Goal: Obtain resource: Obtain resource

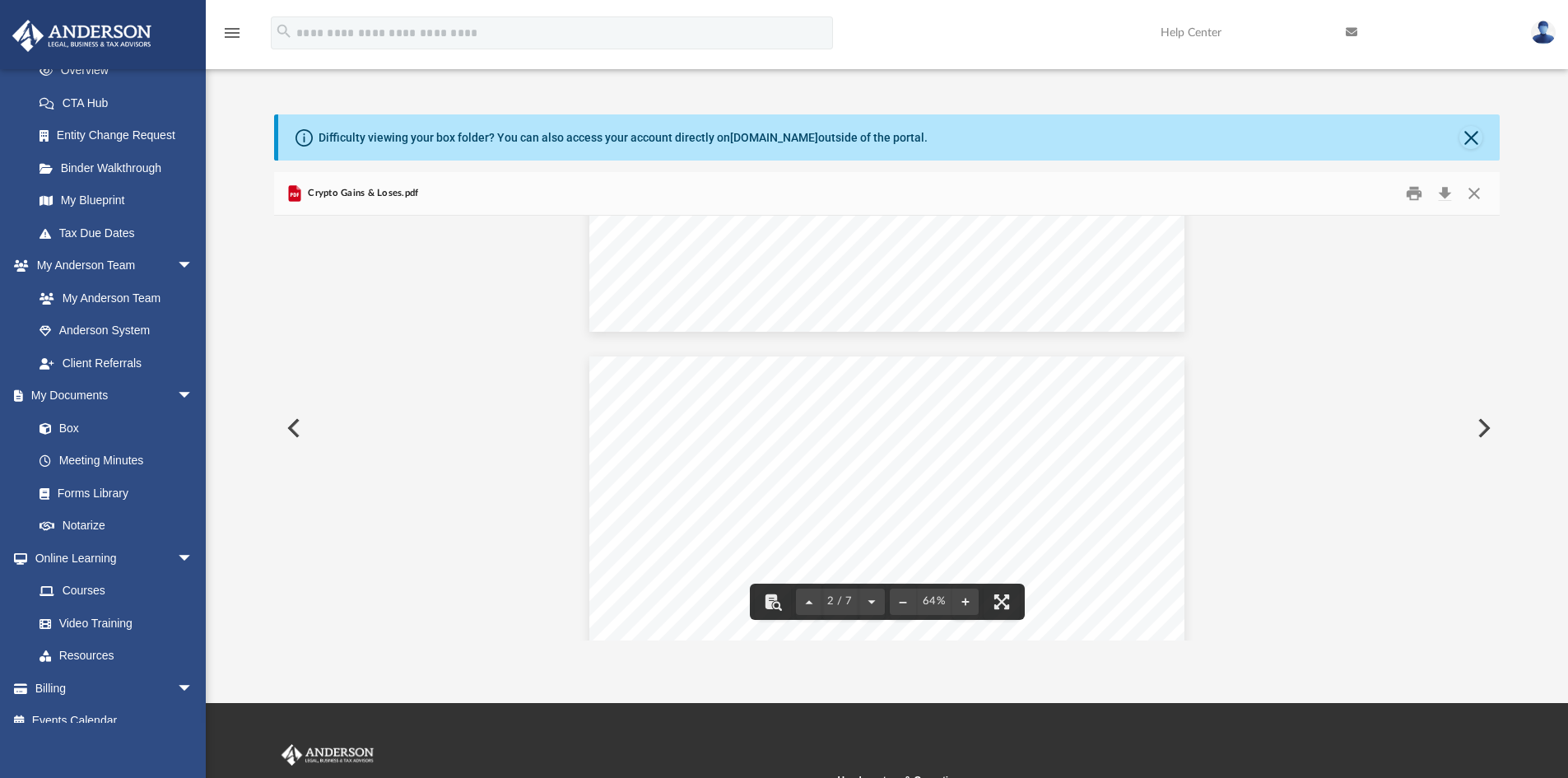
scroll to position [289, 0]
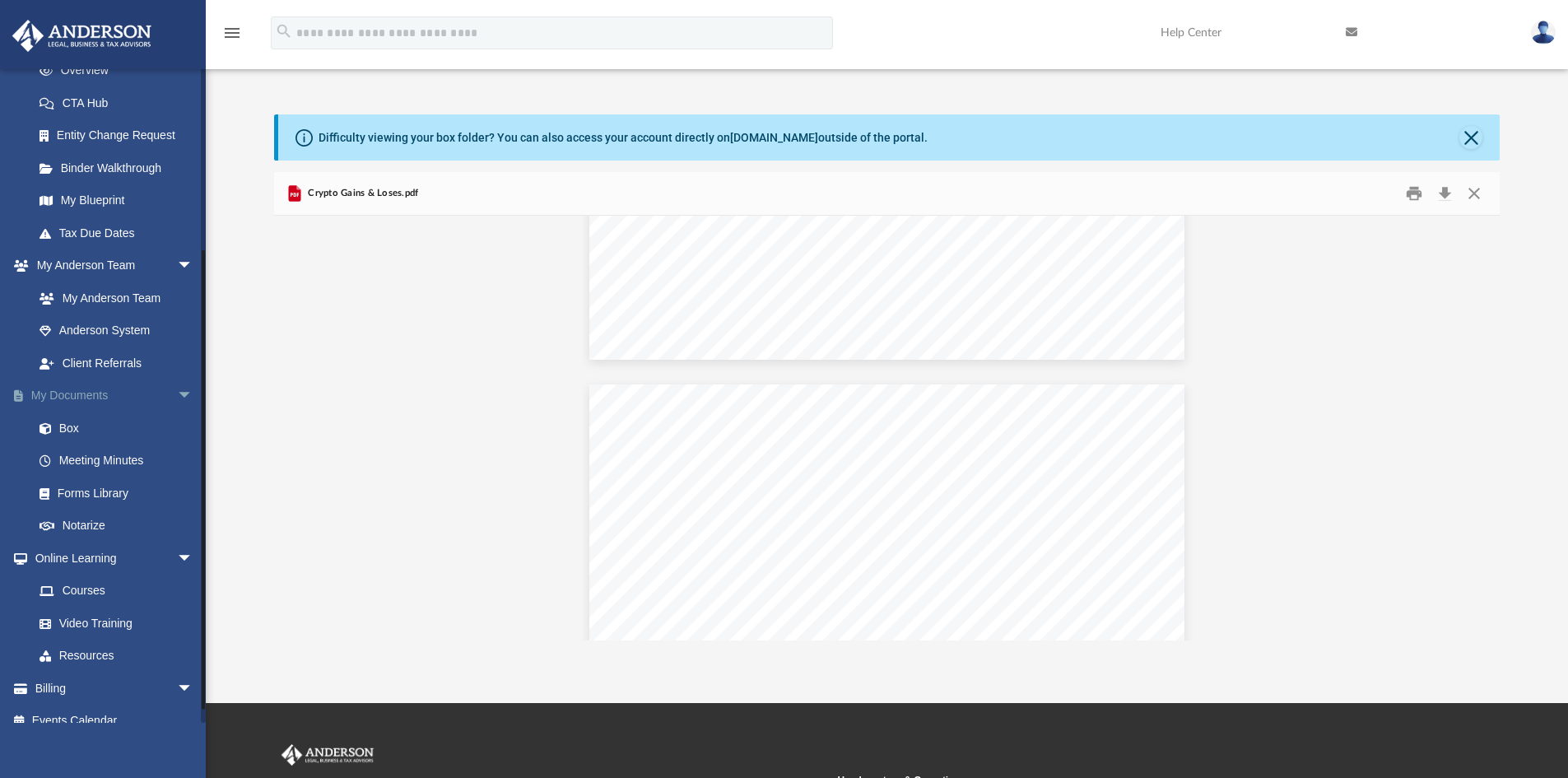
click at [87, 392] on link "My Documents arrow_drop_down" at bounding box center [115, 396] width 207 height 33
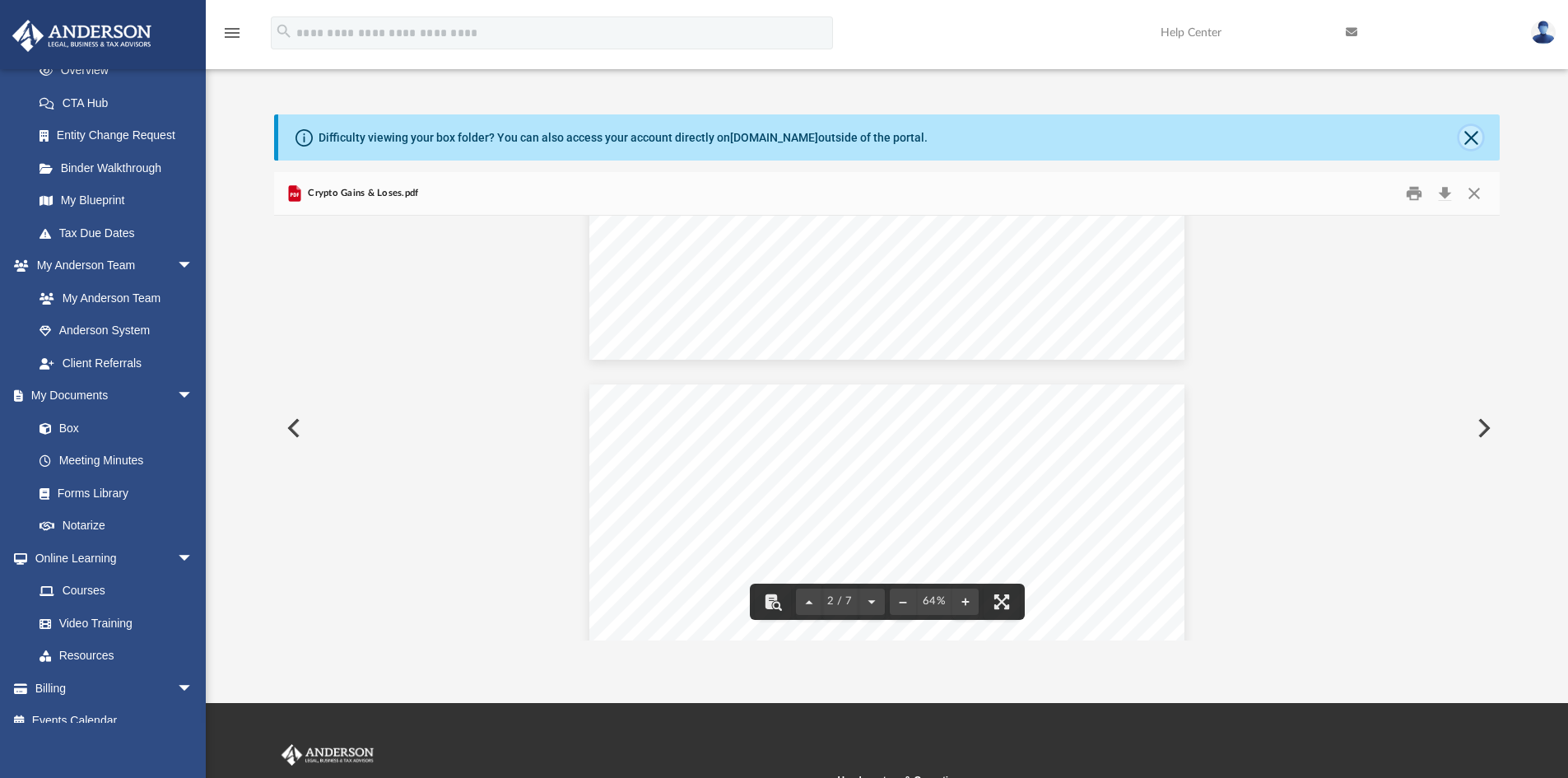
click at [1469, 129] on button "Close" at bounding box center [1470, 137] width 23 height 23
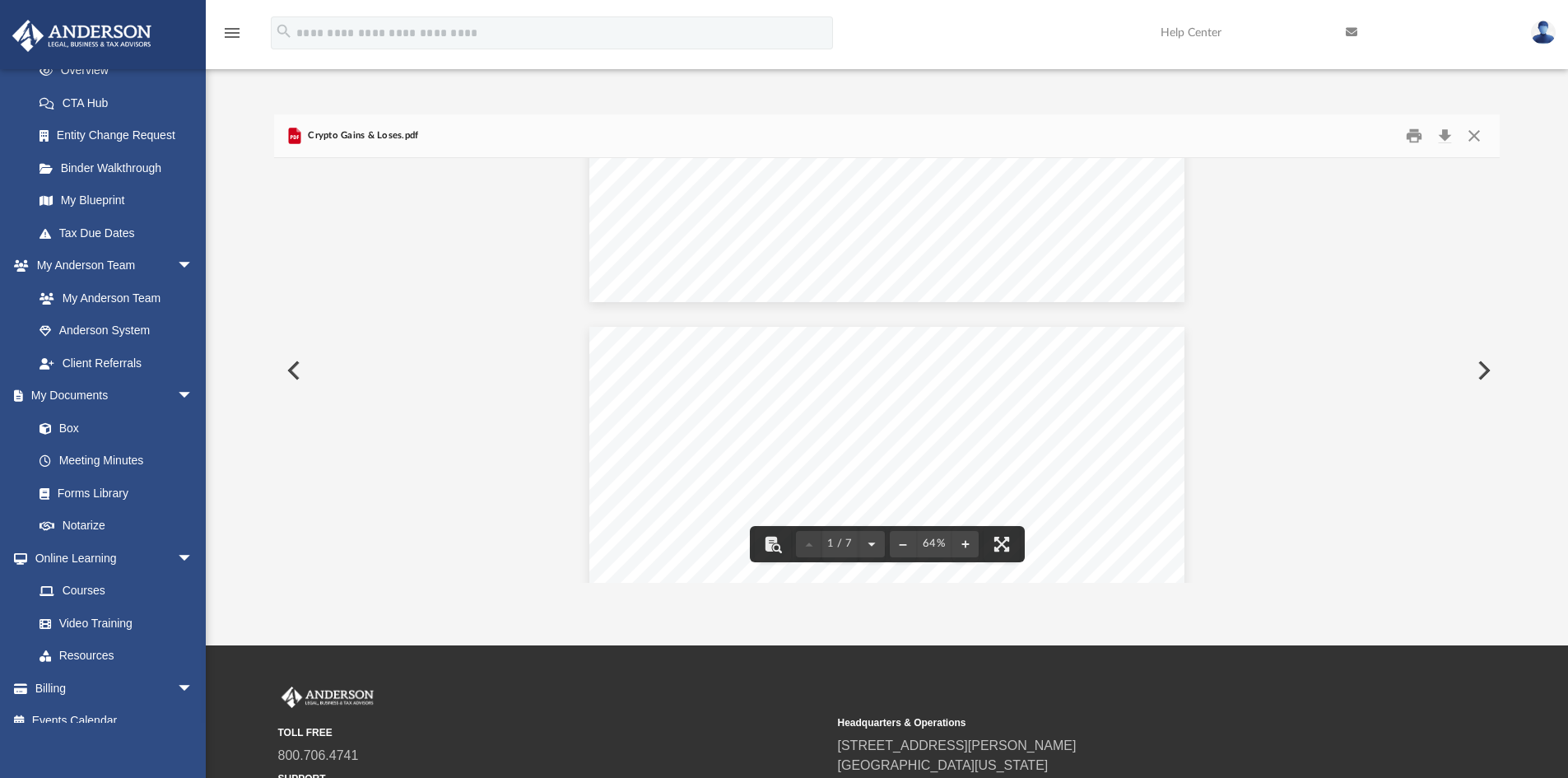
scroll to position [0, 0]
click at [1536, 34] on img at bounding box center [1543, 33] width 24 height 24
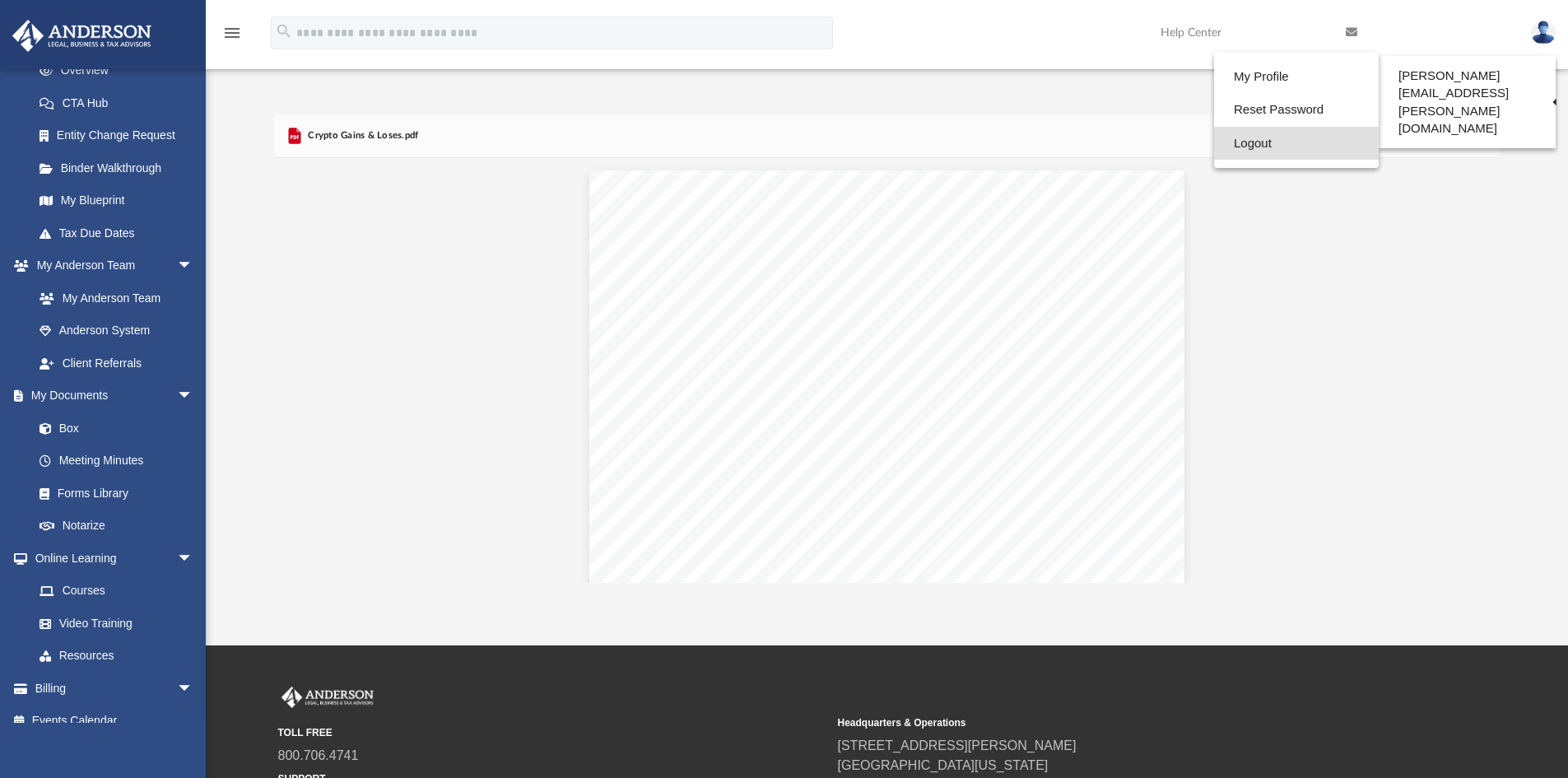
click at [1283, 144] on link "Logout" at bounding box center [1296, 143] width 165 height 34
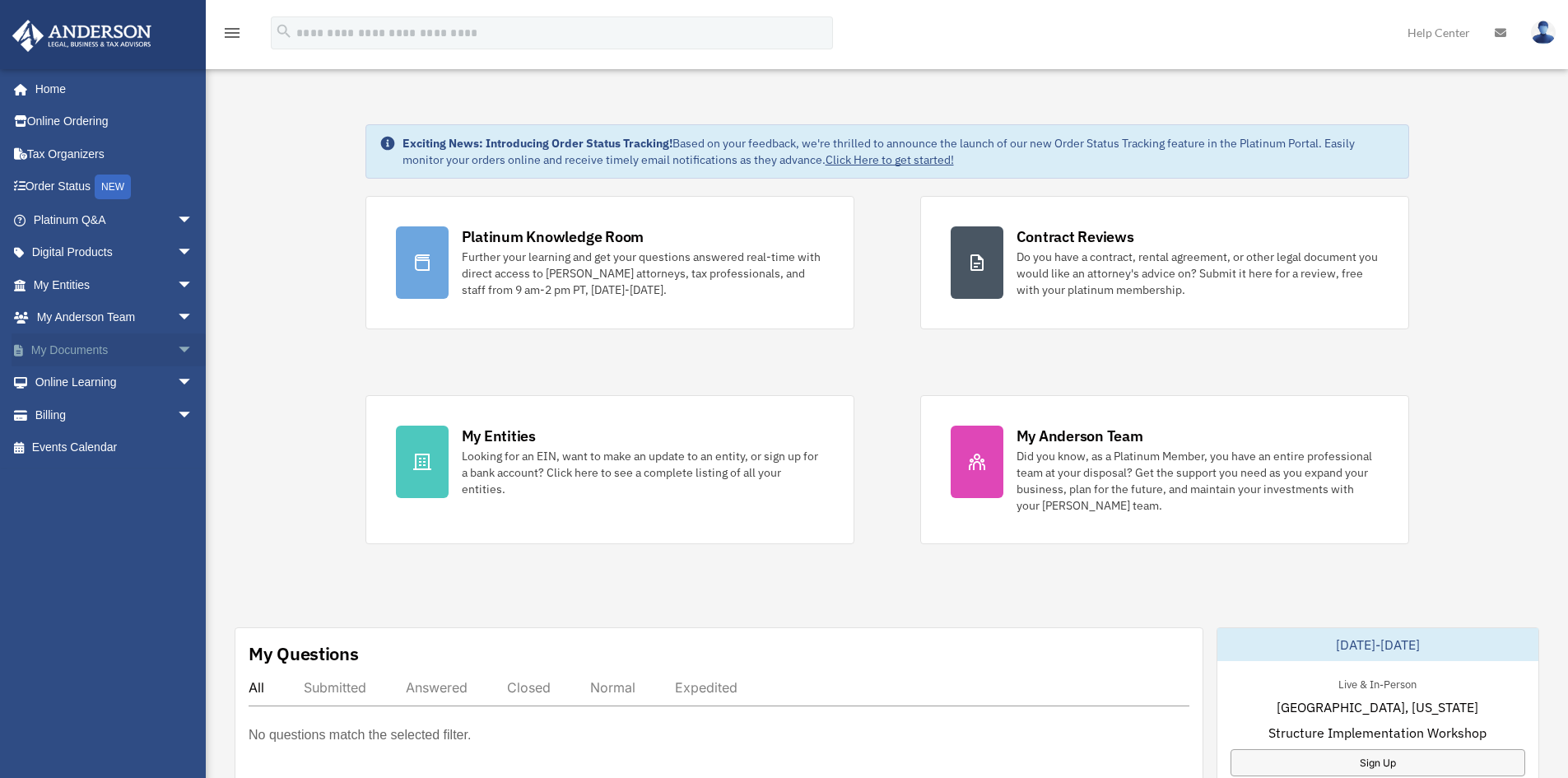
click at [80, 352] on link "My Documents arrow_drop_down" at bounding box center [115, 350] width 207 height 33
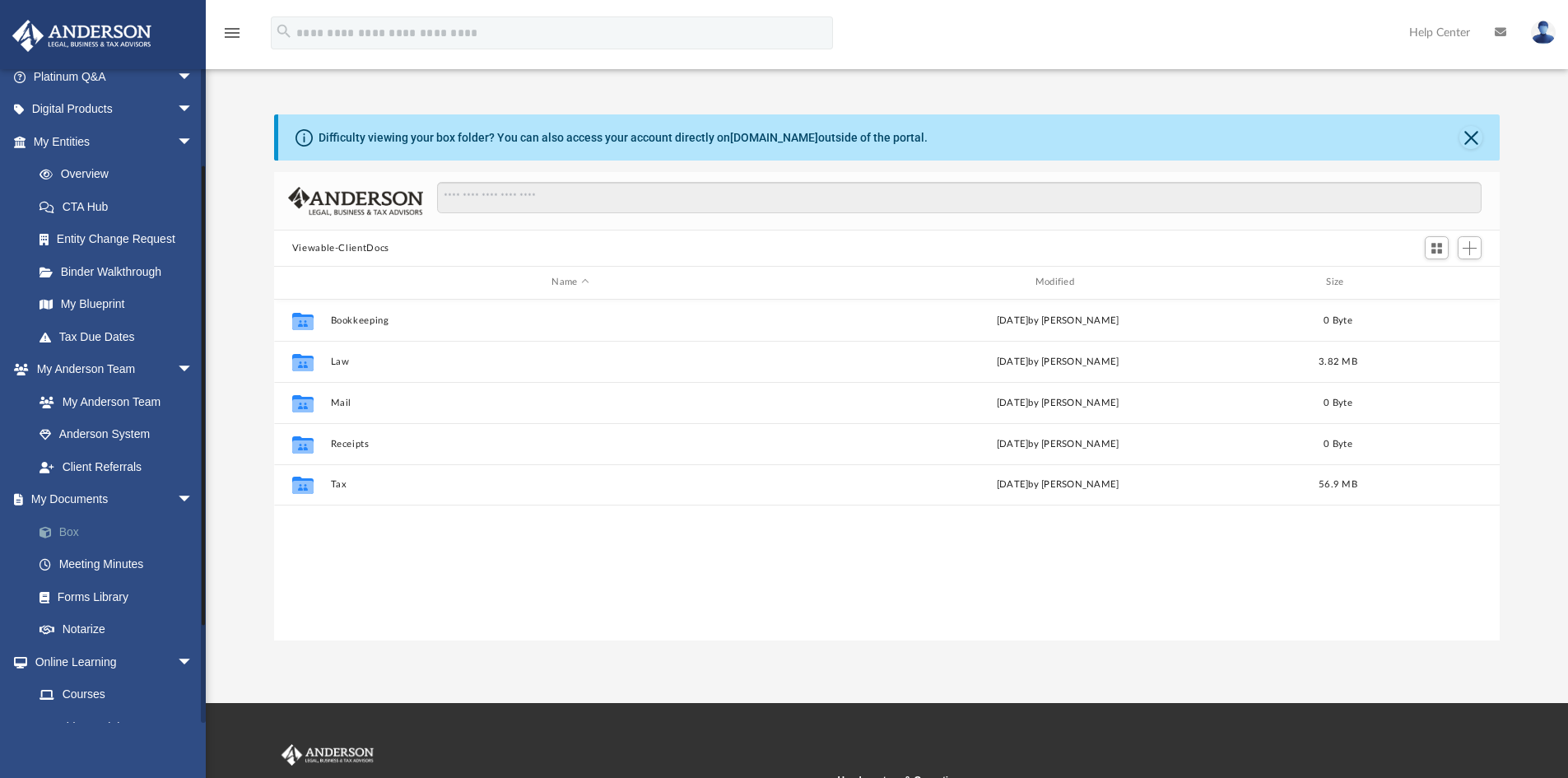
scroll to position [165, 0]
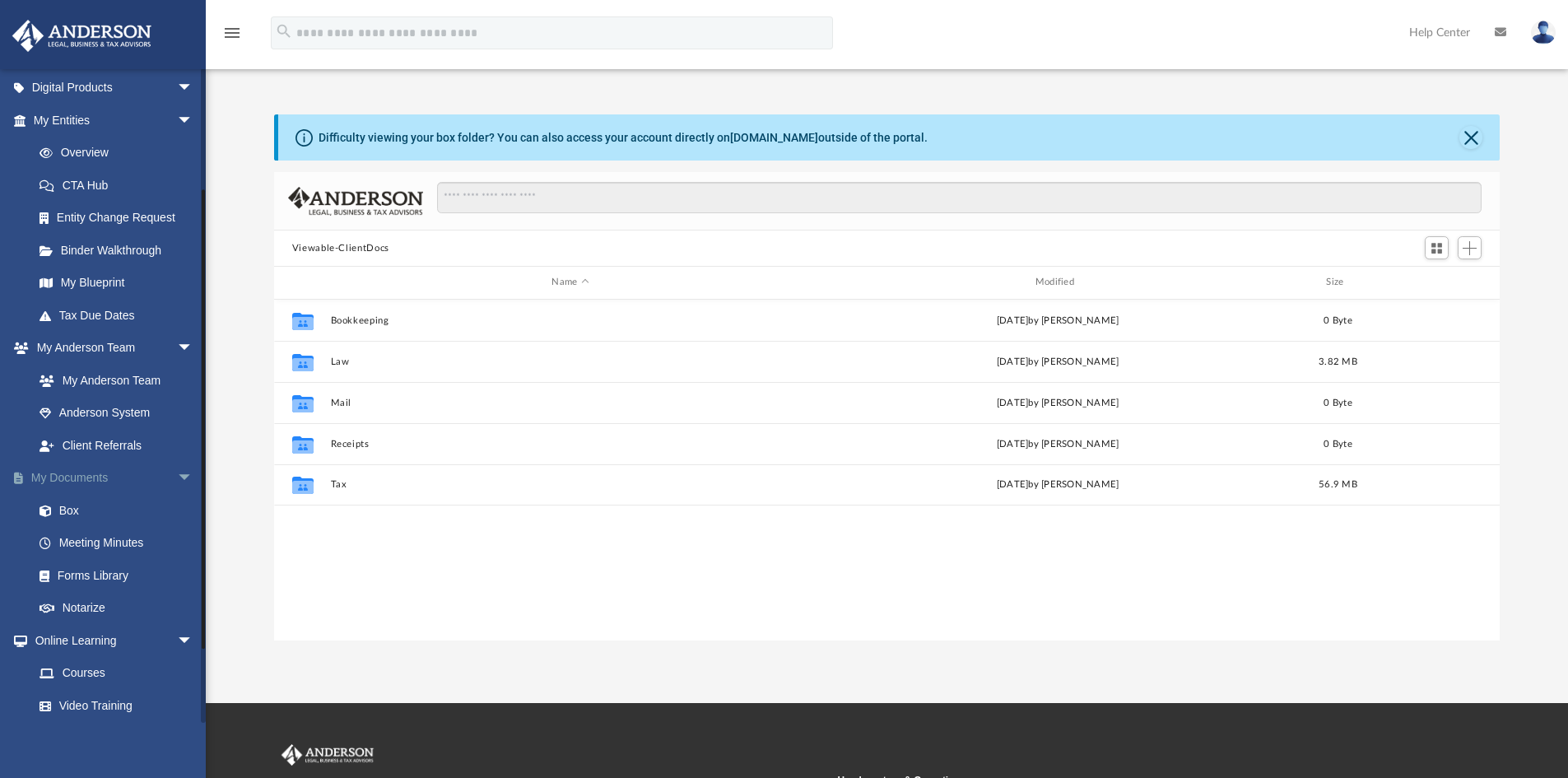
click at [89, 475] on link "My Documents arrow_drop_down" at bounding box center [115, 478] width 207 height 33
click at [68, 508] on link "Box" at bounding box center [120, 510] width 195 height 33
click at [91, 576] on link "Forms Library" at bounding box center [120, 575] width 195 height 33
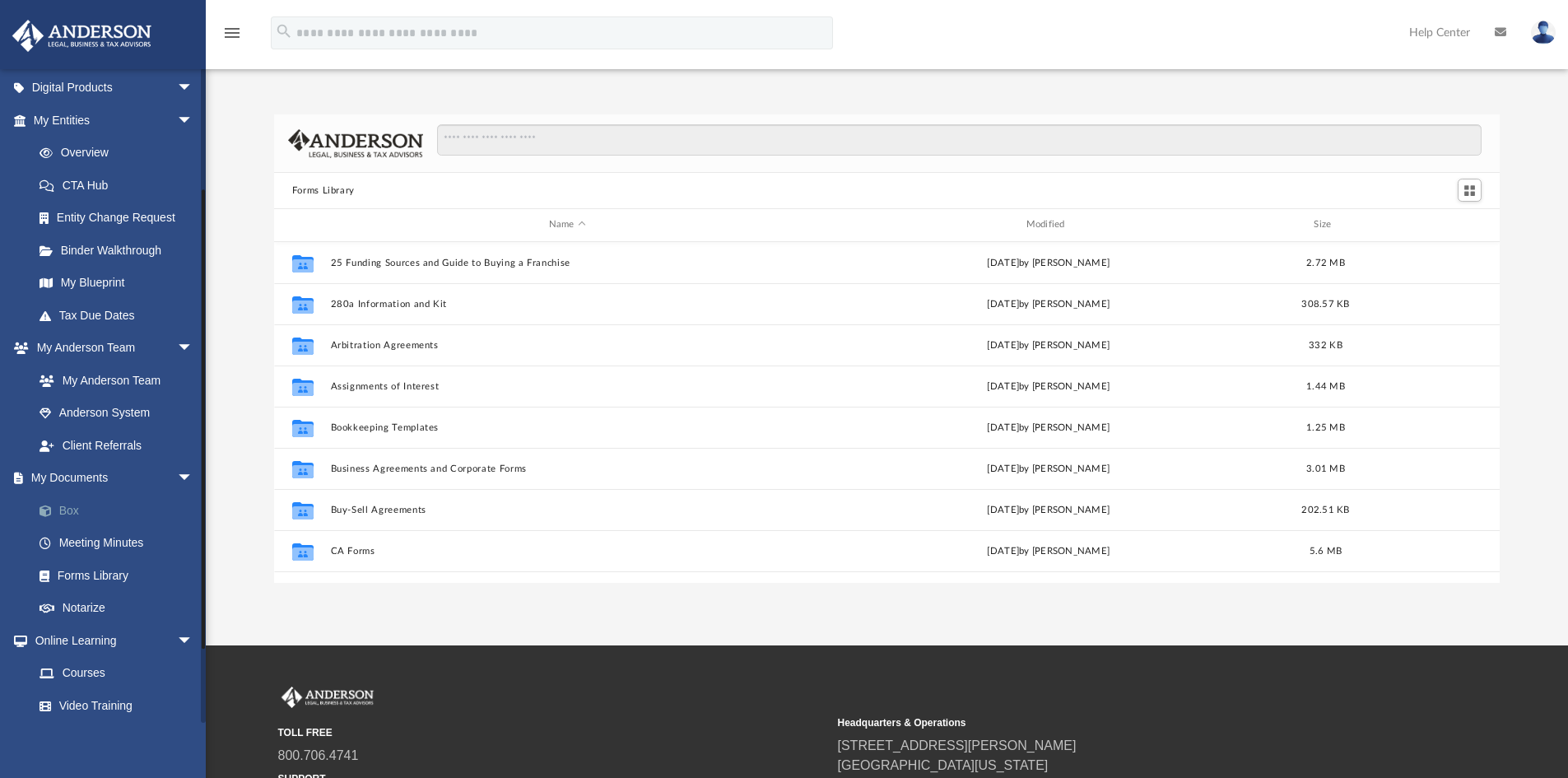
scroll to position [362, 1214]
click at [65, 508] on link "Box" at bounding box center [120, 510] width 195 height 33
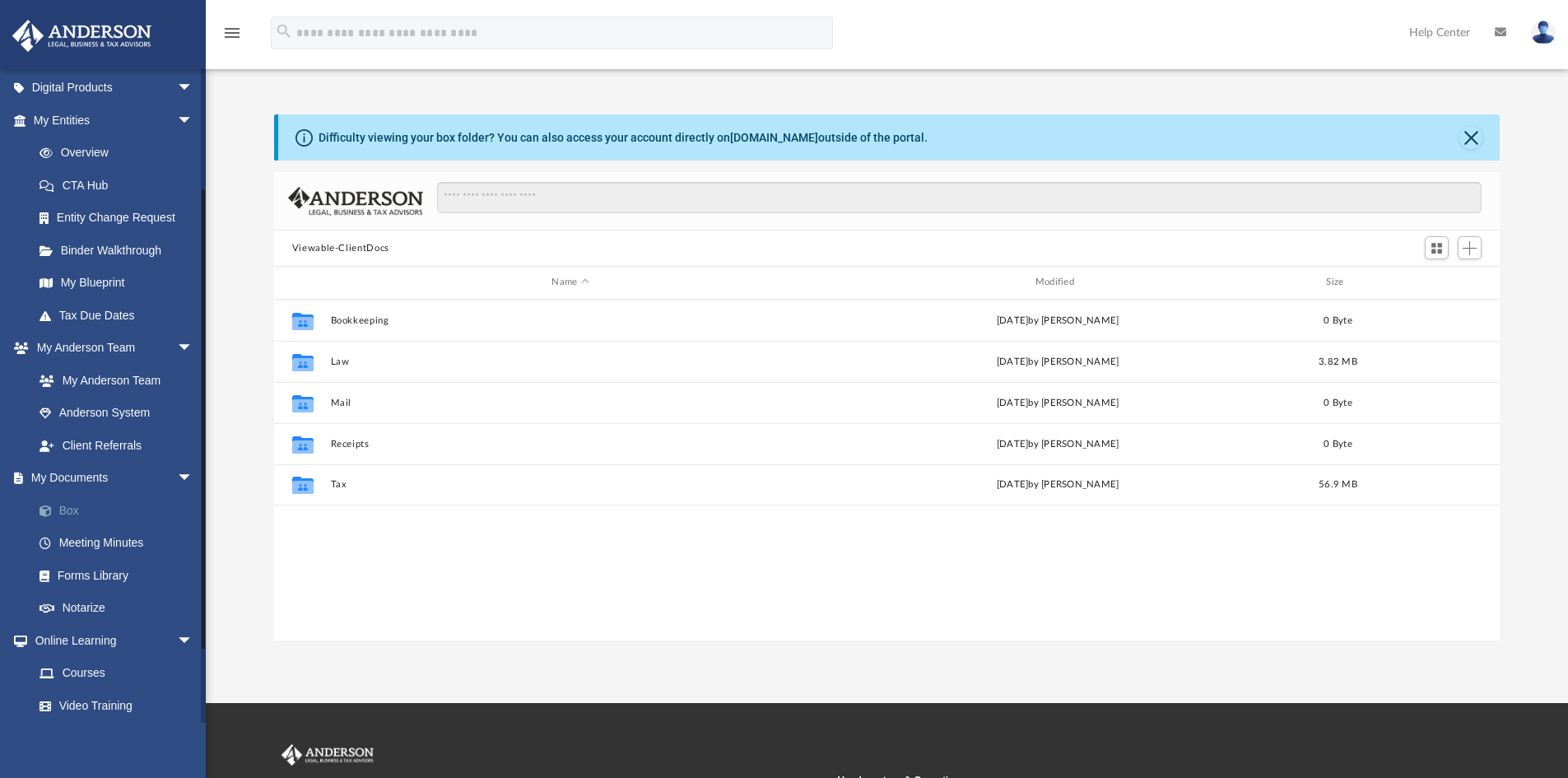
scroll to position [362, 1214]
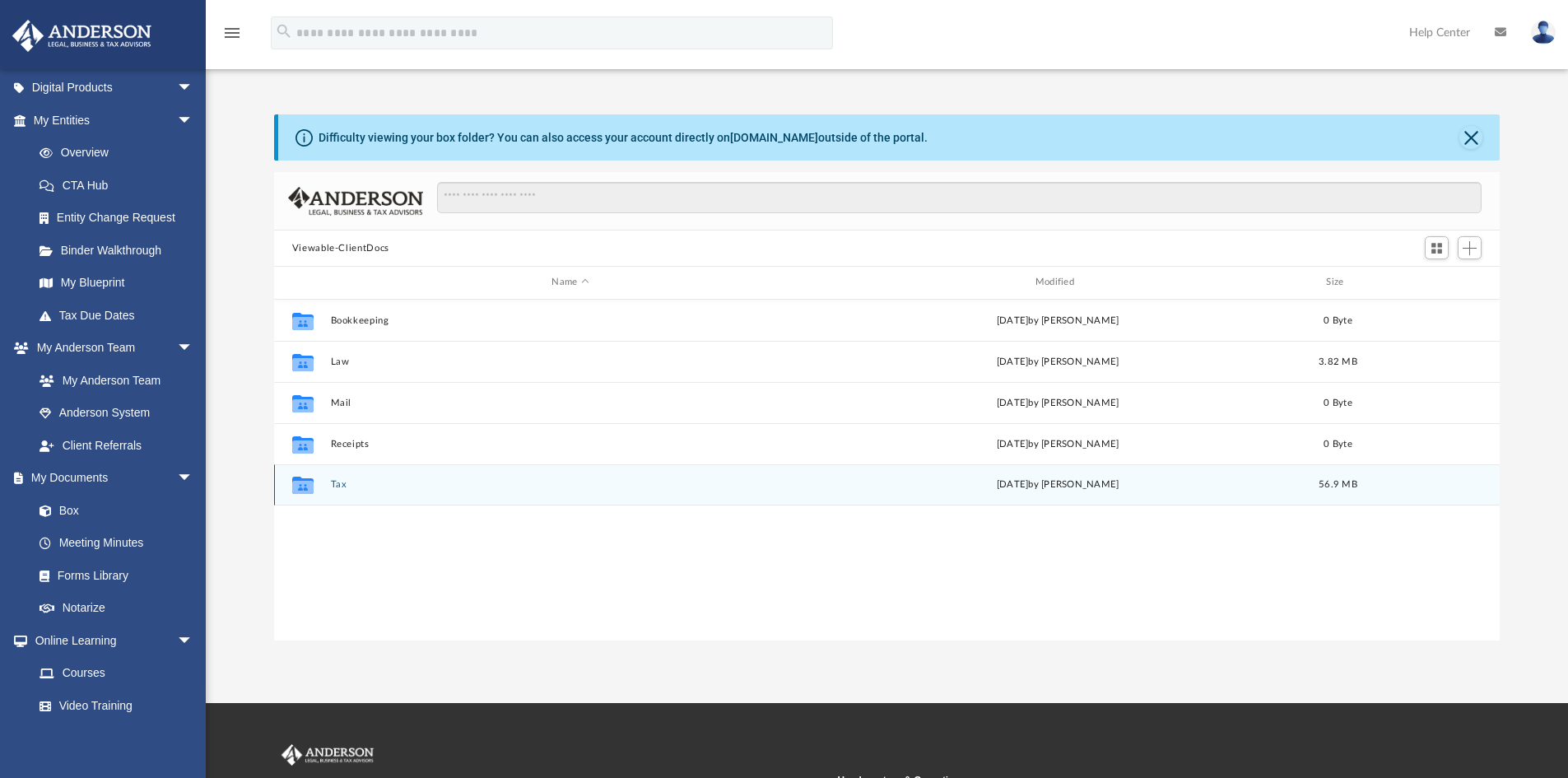
click at [339, 483] on button "Tax" at bounding box center [570, 485] width 480 height 11
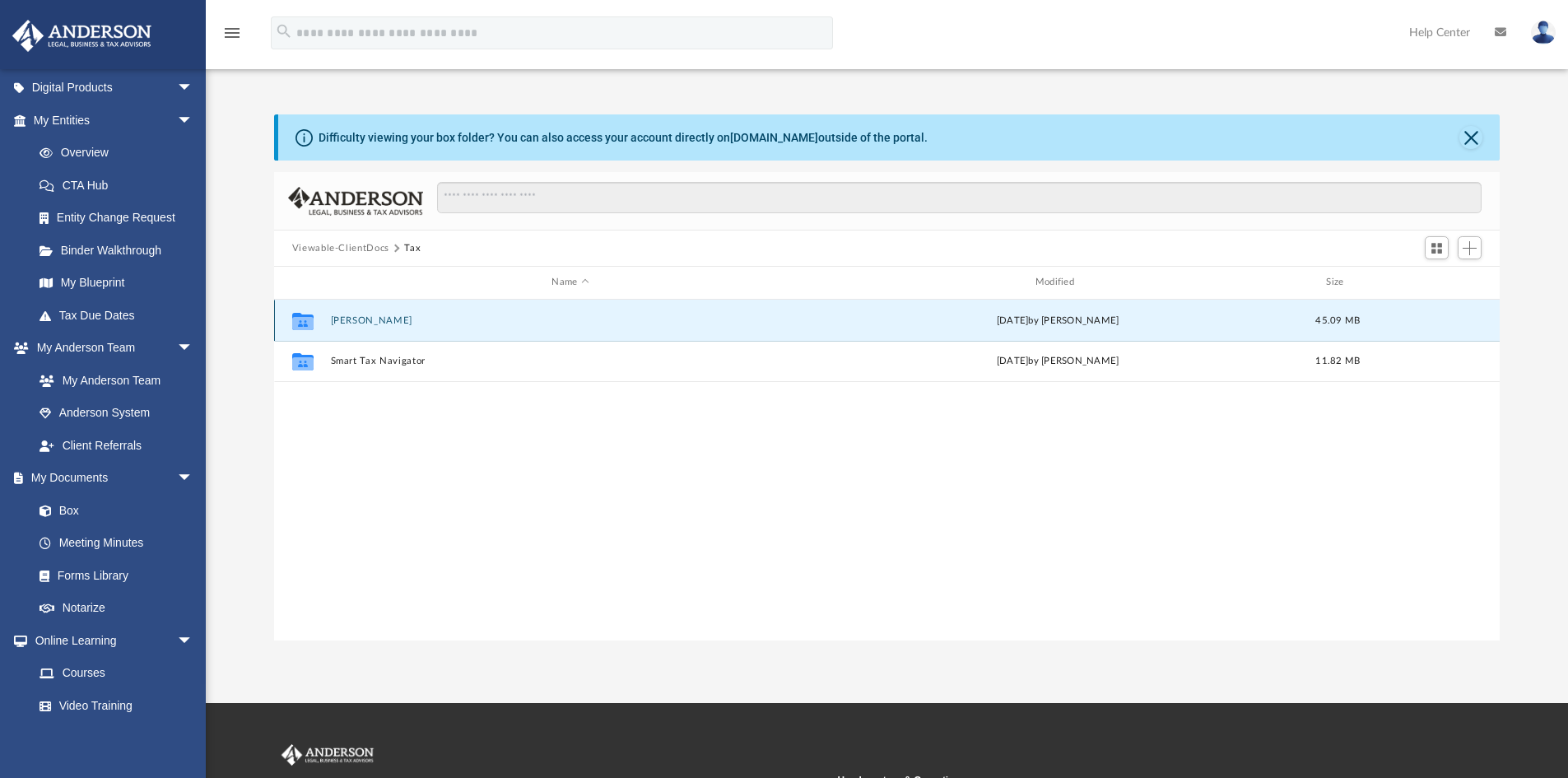
click at [345, 320] on button "[PERSON_NAME]" at bounding box center [570, 321] width 480 height 11
click at [345, 320] on button "2024" at bounding box center [570, 320] width 480 height 11
click at [345, 320] on button "Digital Tax Organizer" at bounding box center [570, 320] width 480 height 11
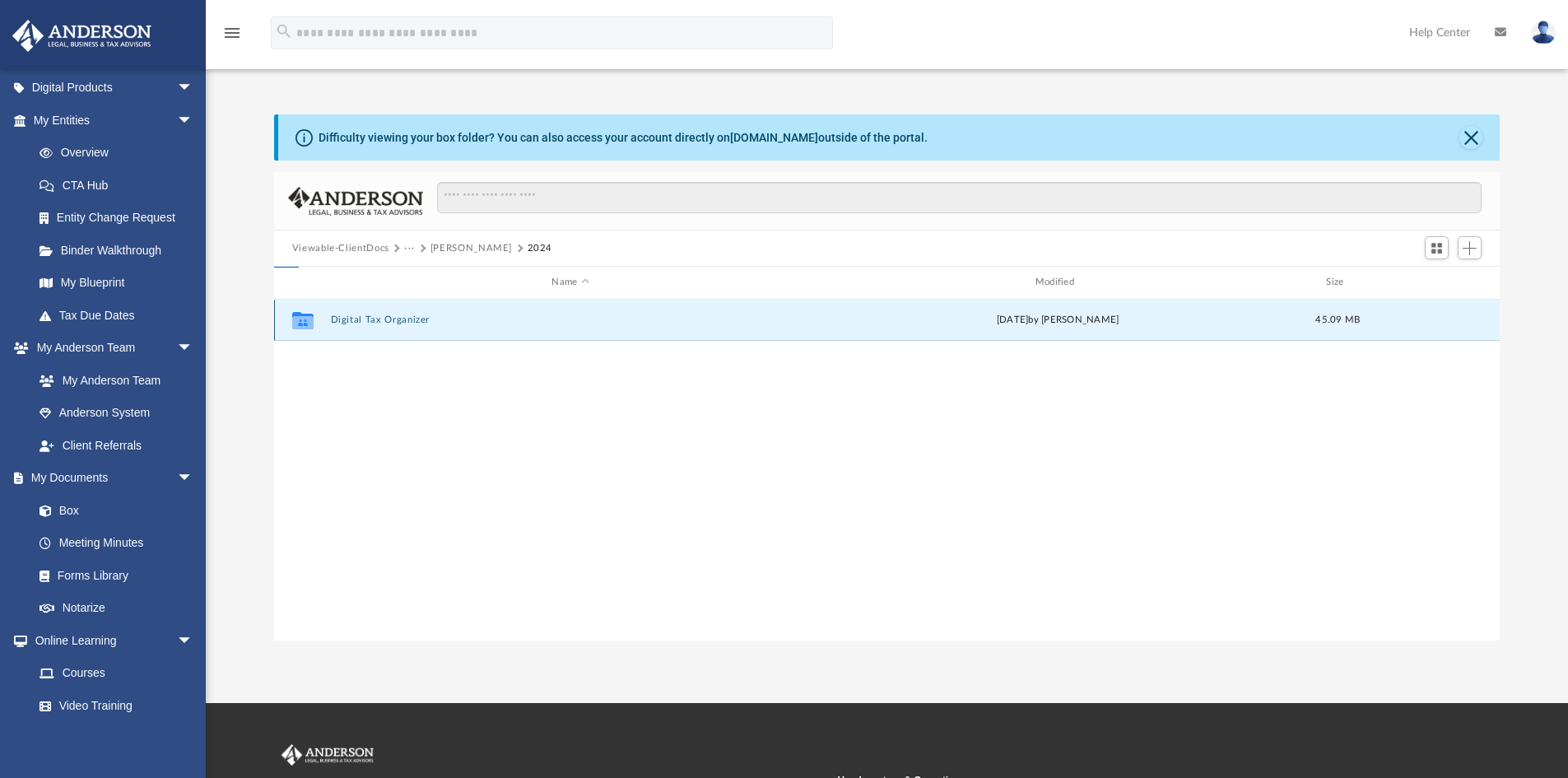
click at [345, 320] on button "Digital Tax Organizer" at bounding box center [570, 320] width 480 height 11
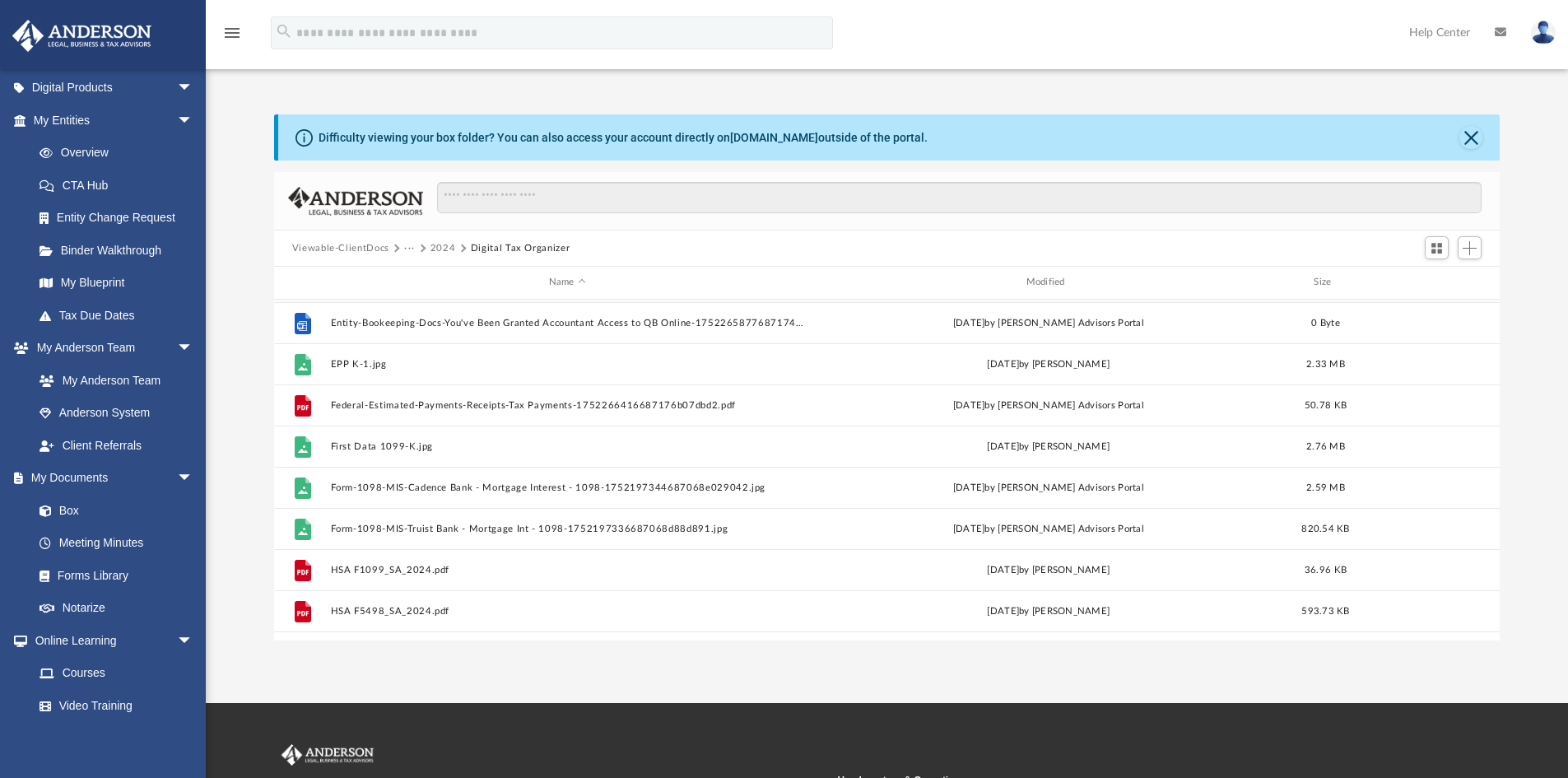
scroll to position [441, 0]
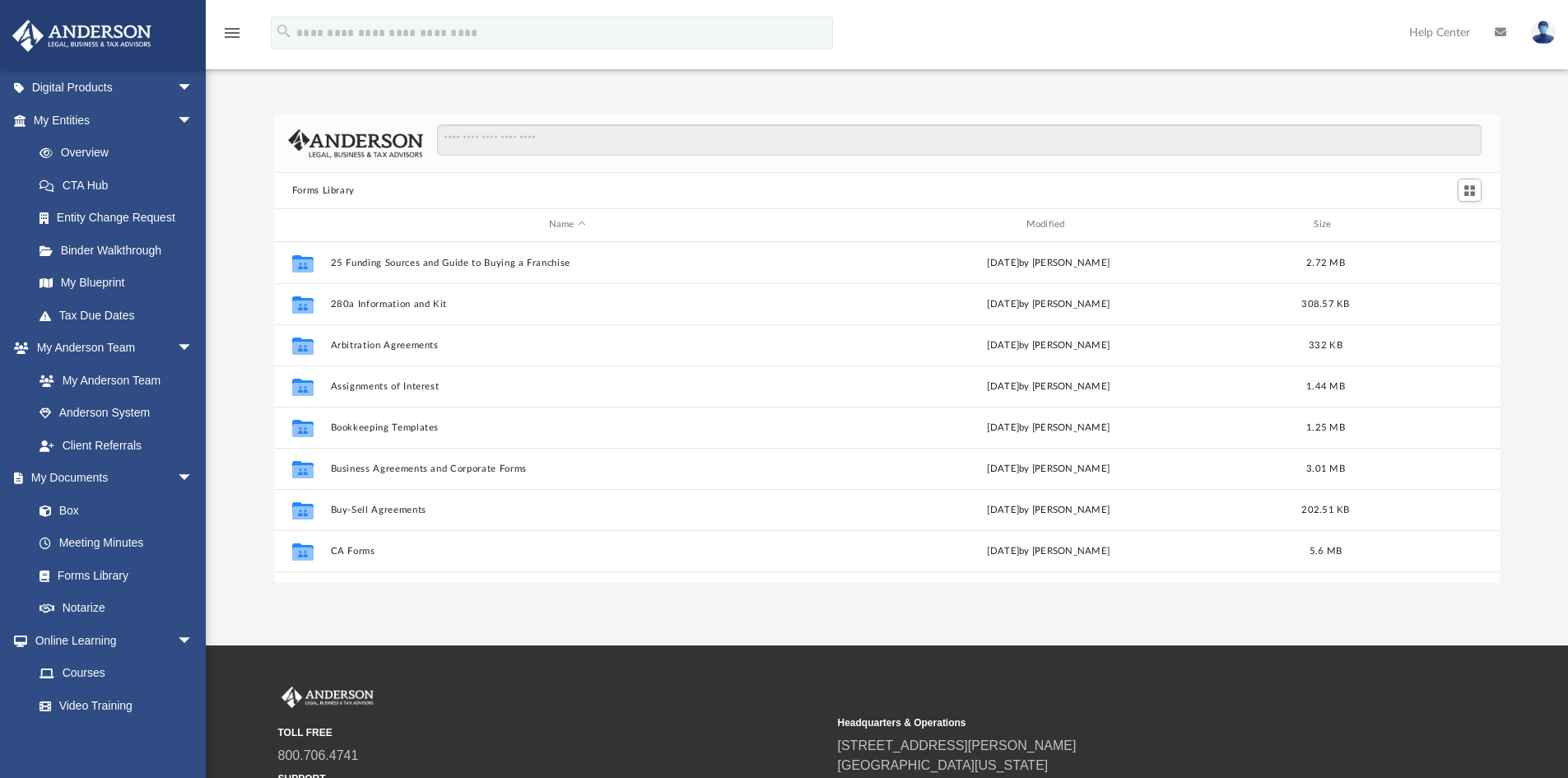
scroll to position [362, 1214]
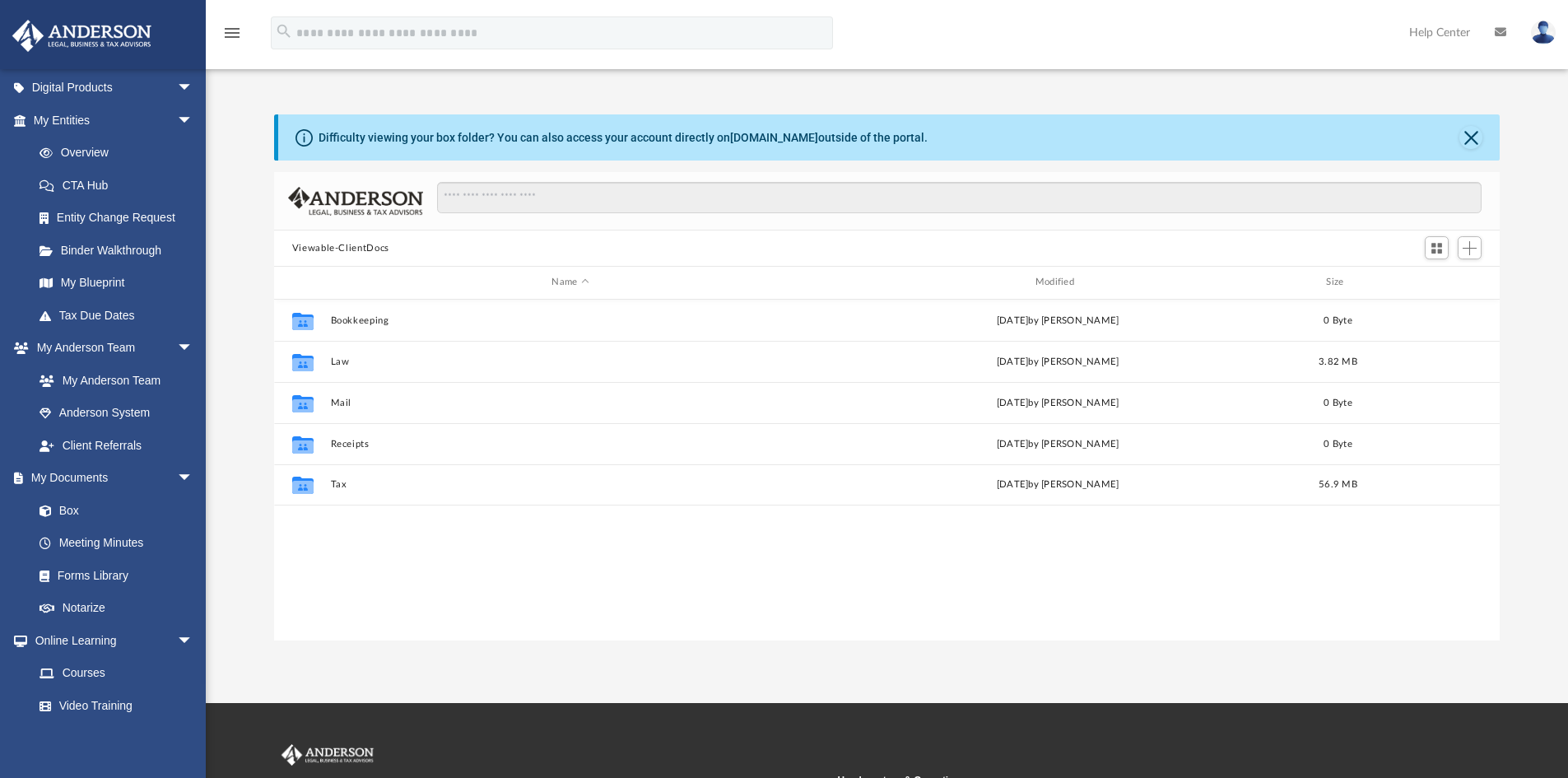
scroll to position [362, 1214]
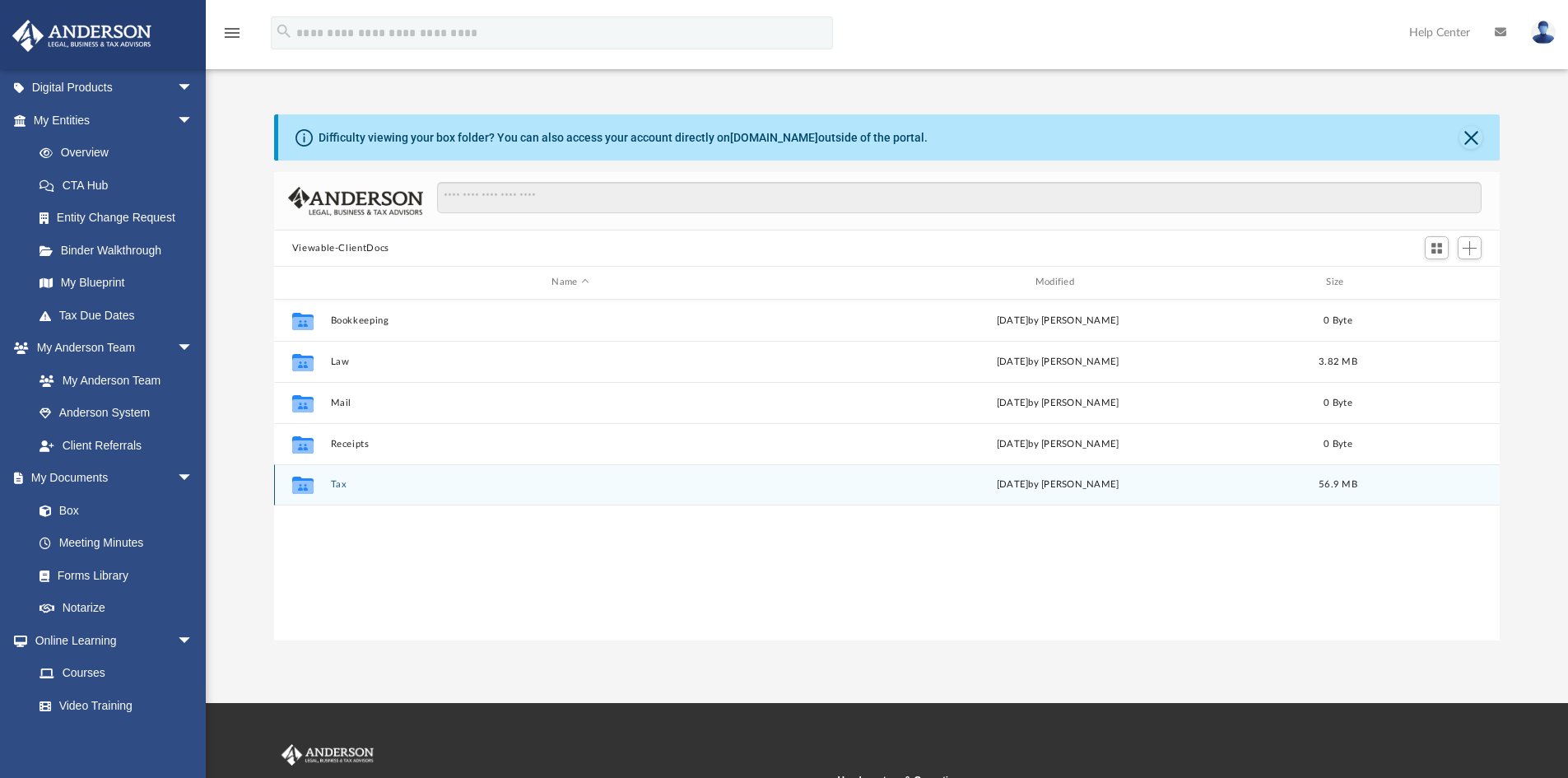
click at [307, 488] on icon "grid" at bounding box center [303, 487] width 22 height 14
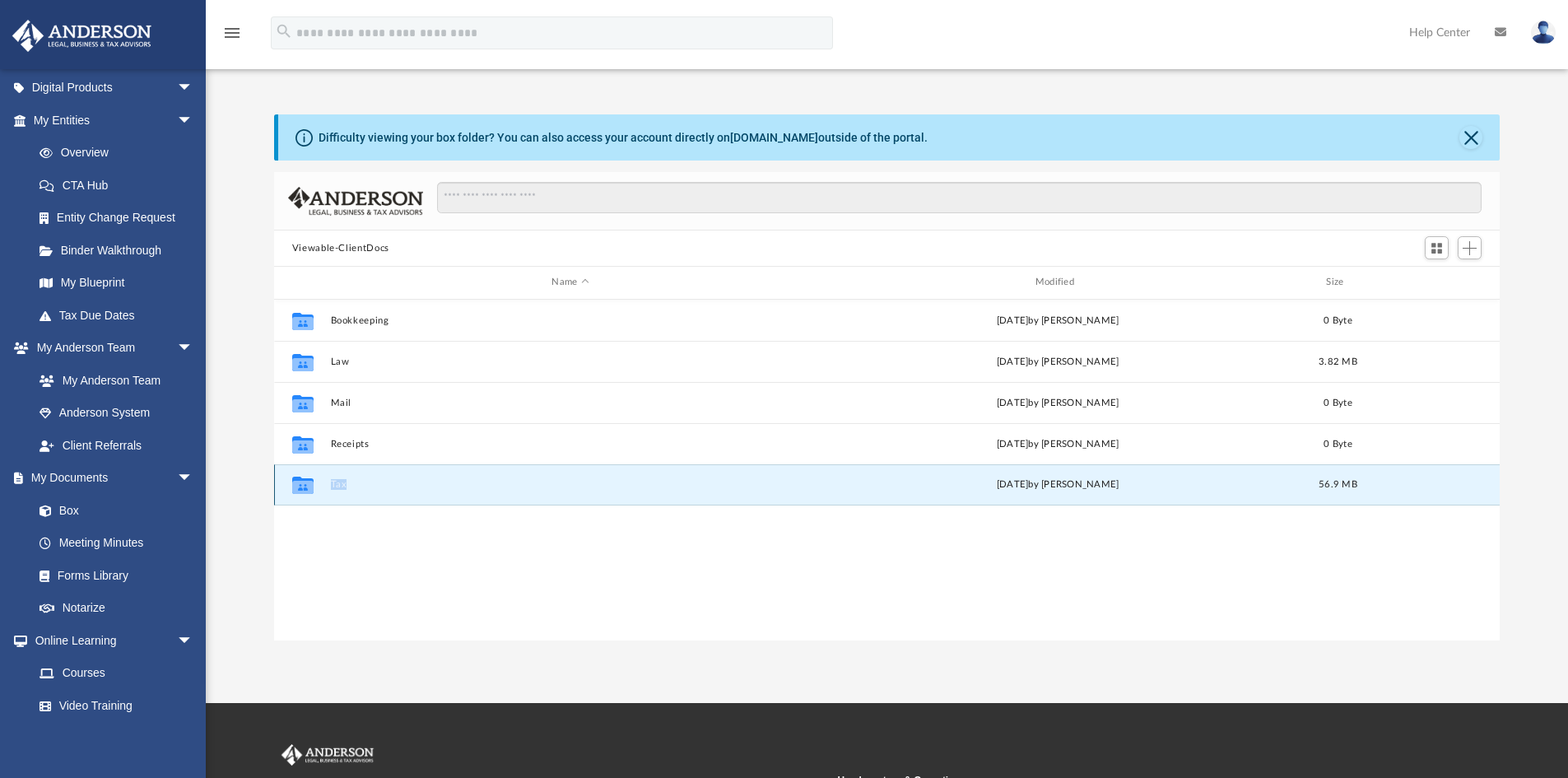
click at [392, 485] on button "Tax" at bounding box center [570, 485] width 480 height 11
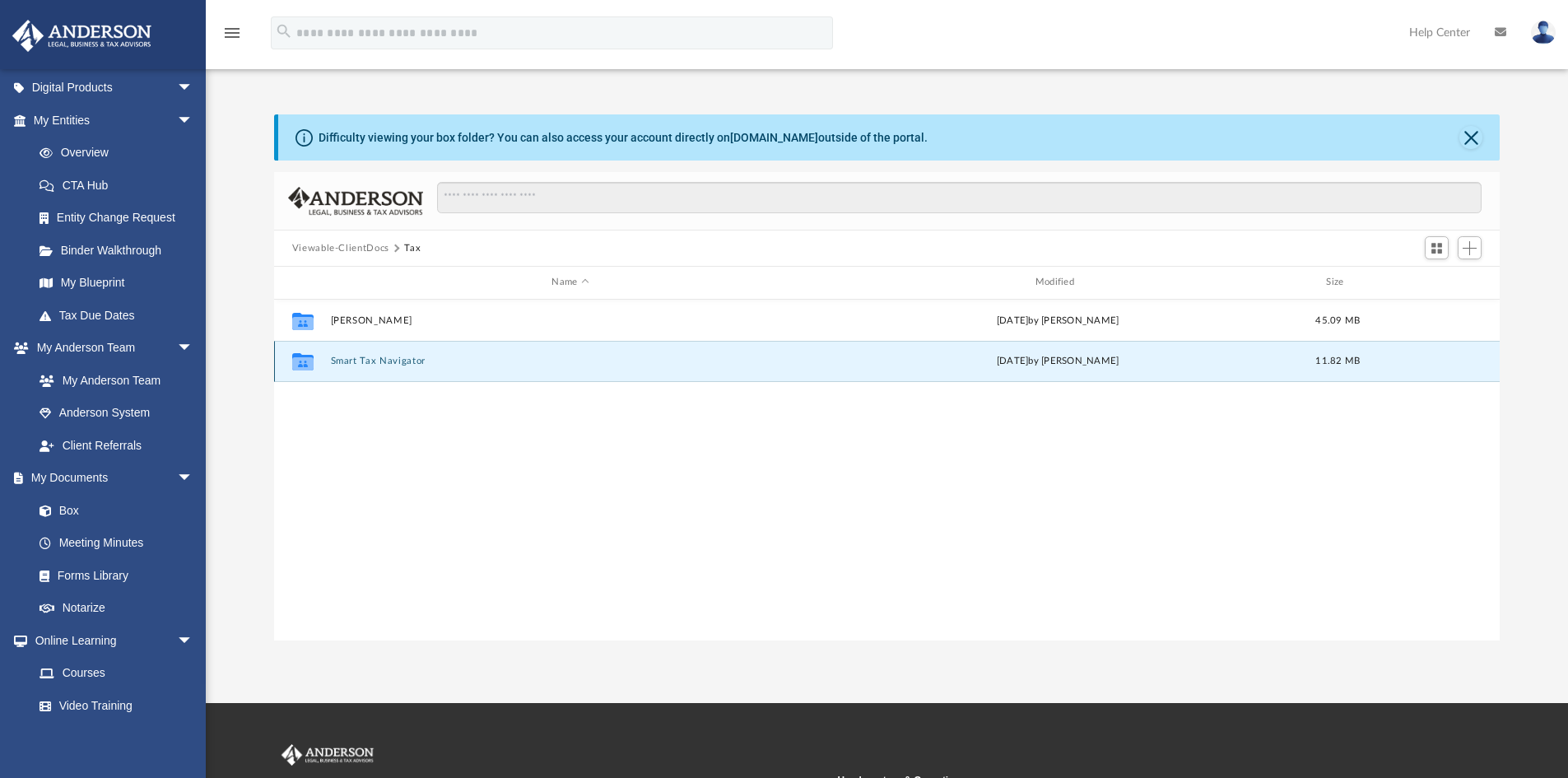
click at [365, 362] on button "Smart Tax Navigator" at bounding box center [570, 361] width 480 height 11
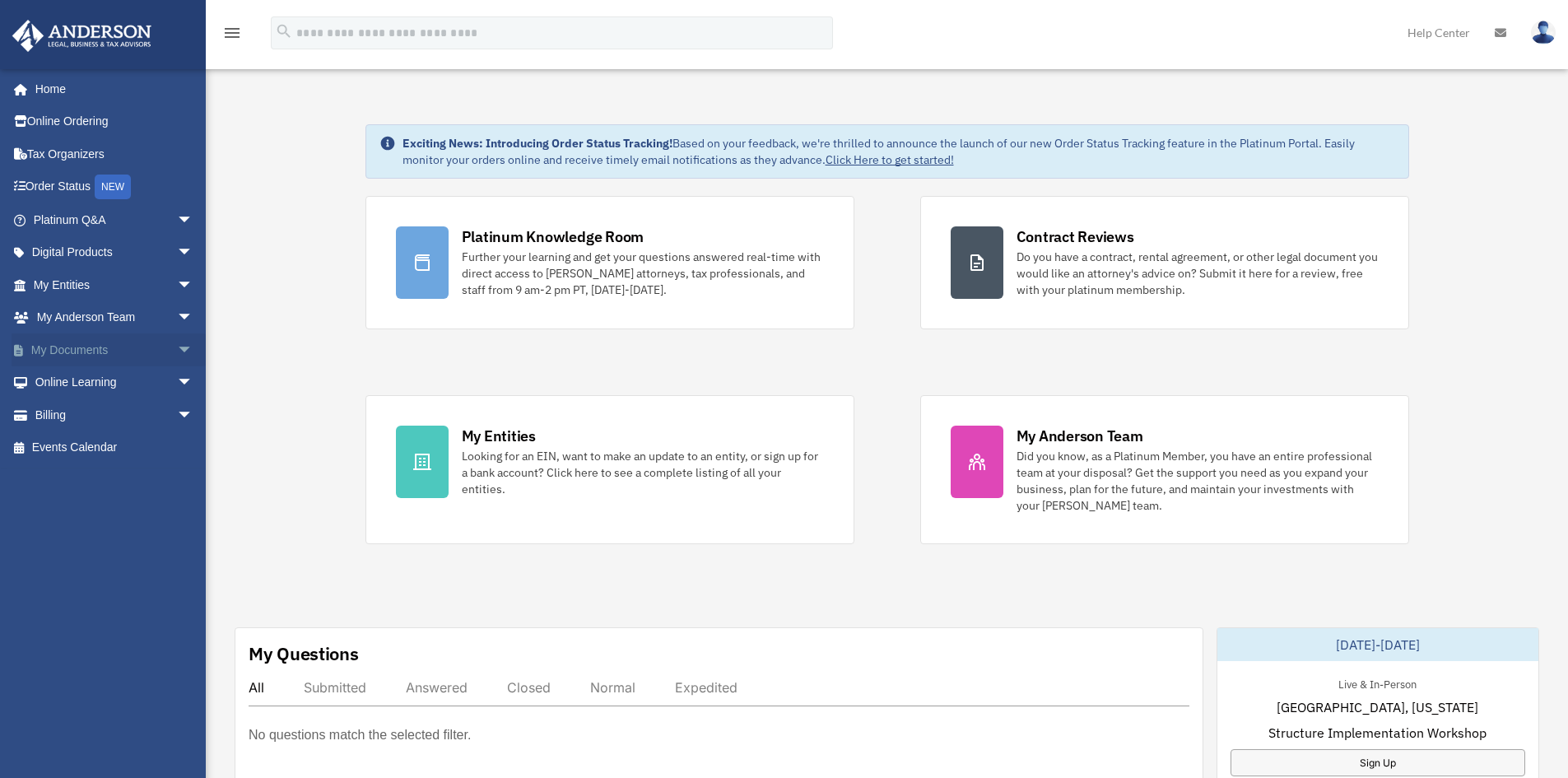
click at [67, 348] on link "My Documents arrow_drop_down" at bounding box center [115, 350] width 207 height 33
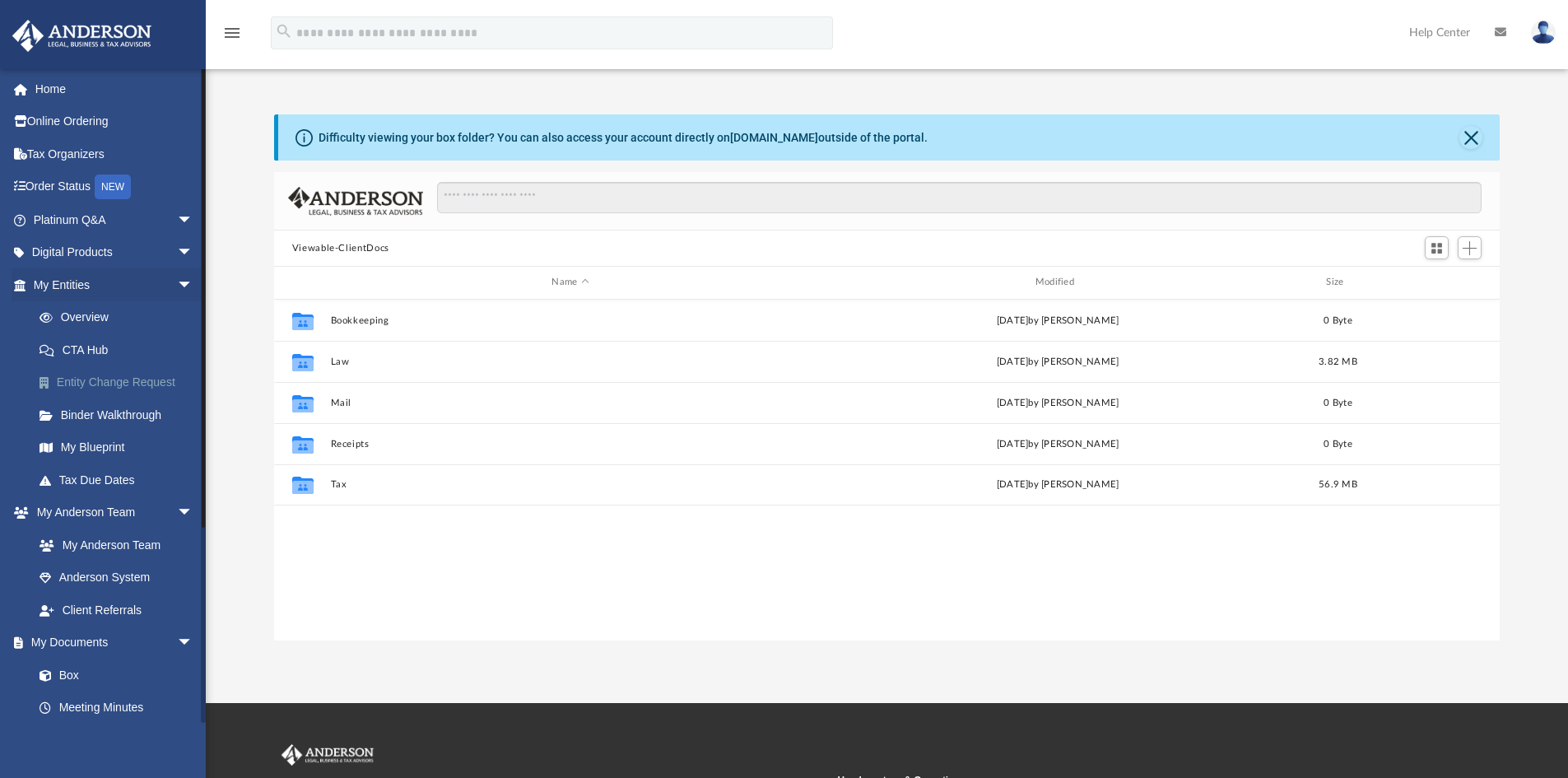
scroll to position [362, 1214]
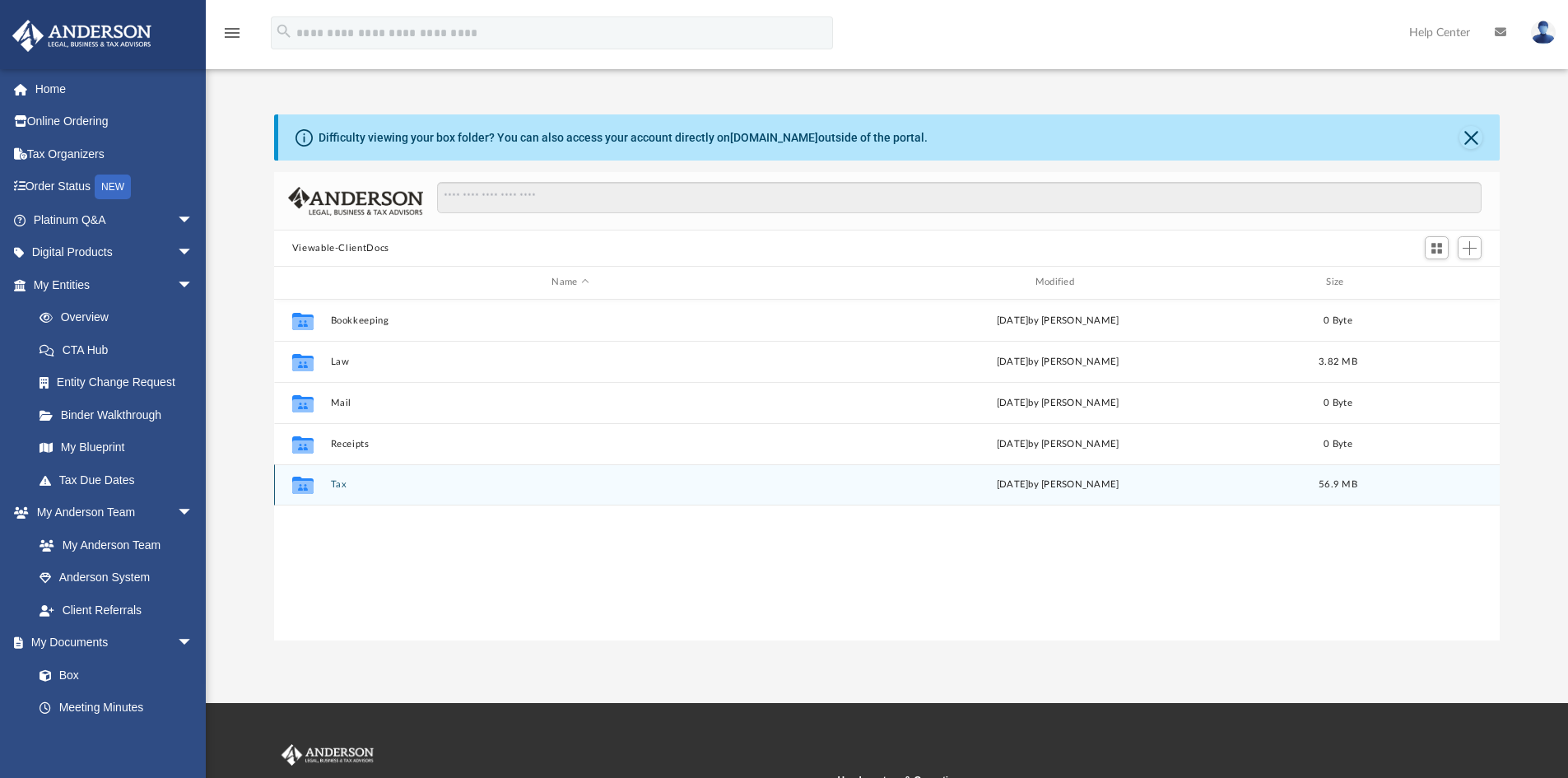
click at [337, 491] on div "Collaborated Folder Tax [DATE] by [PERSON_NAME] 56.9 MB" at bounding box center [888, 485] width 1227 height 41
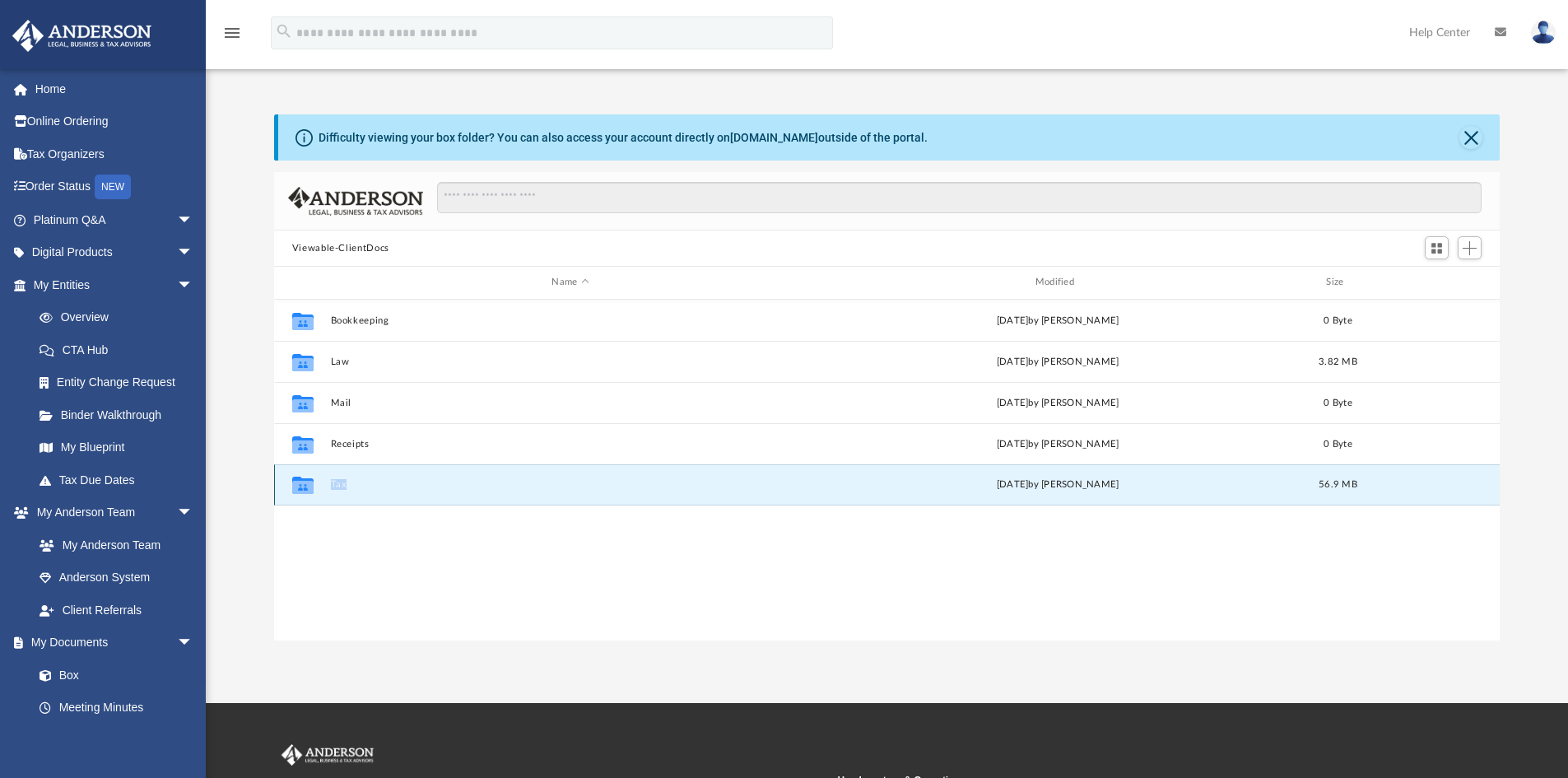
click at [337, 491] on div "Collaborated Folder Tax [DATE] by [PERSON_NAME] 56.9 MB" at bounding box center [888, 485] width 1227 height 41
click at [307, 486] on icon "grid" at bounding box center [303, 487] width 22 height 14
click at [439, 480] on button "Tax" at bounding box center [570, 485] width 480 height 11
click at [440, 481] on button "Tax" at bounding box center [570, 485] width 480 height 11
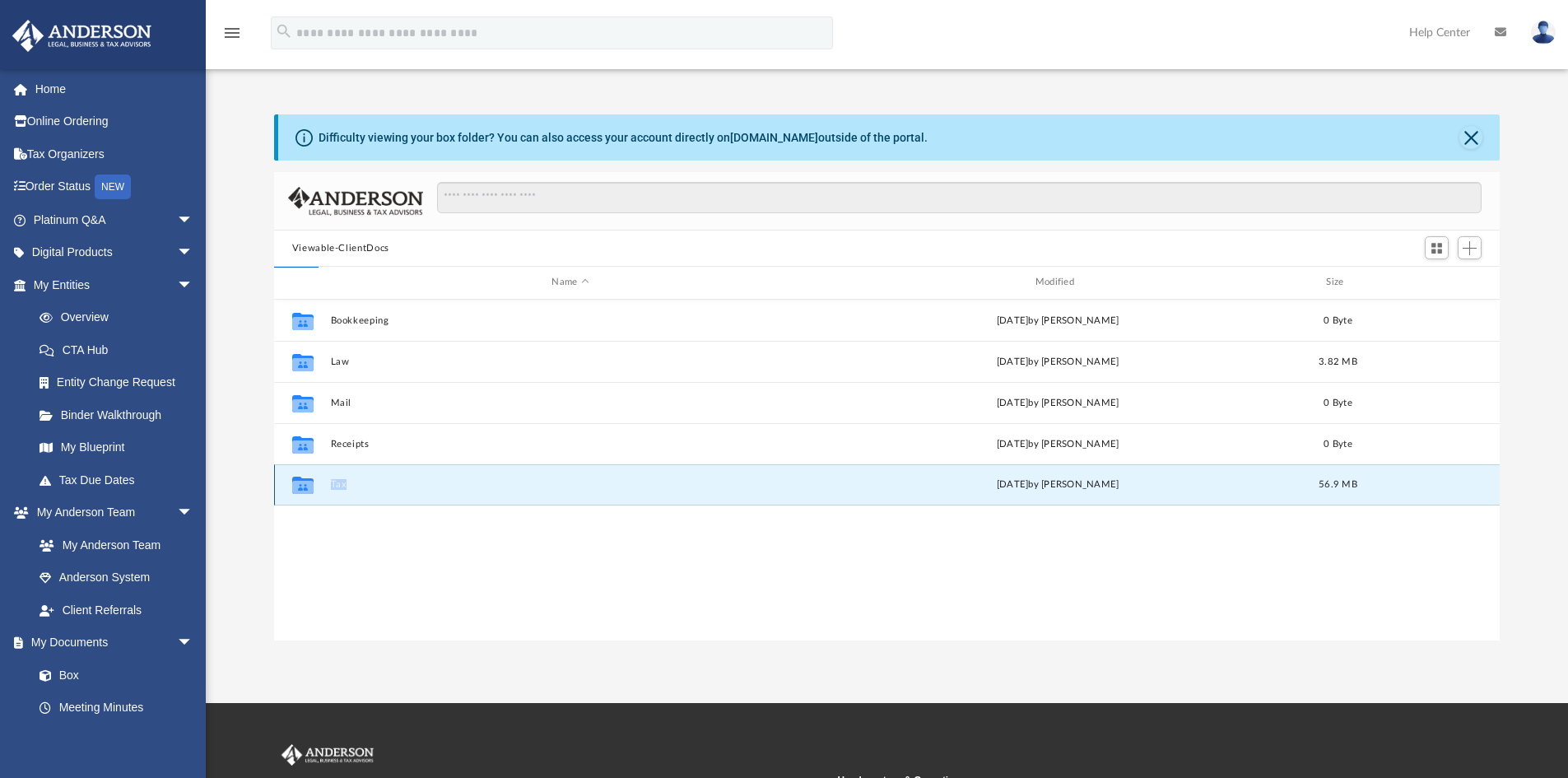
click at [440, 481] on button "Tax" at bounding box center [570, 485] width 480 height 11
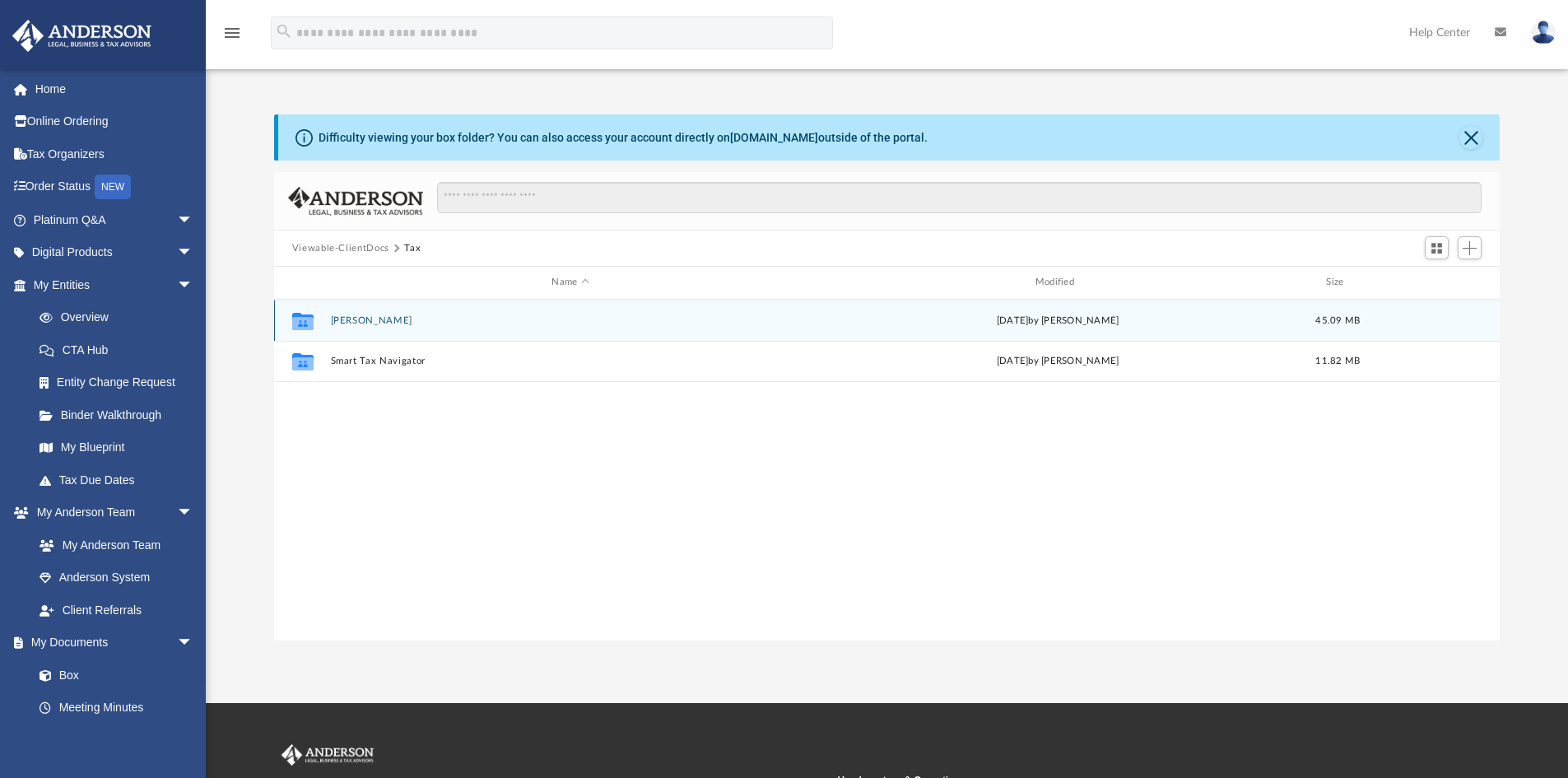
click at [377, 322] on button "[PERSON_NAME]" at bounding box center [570, 321] width 480 height 11
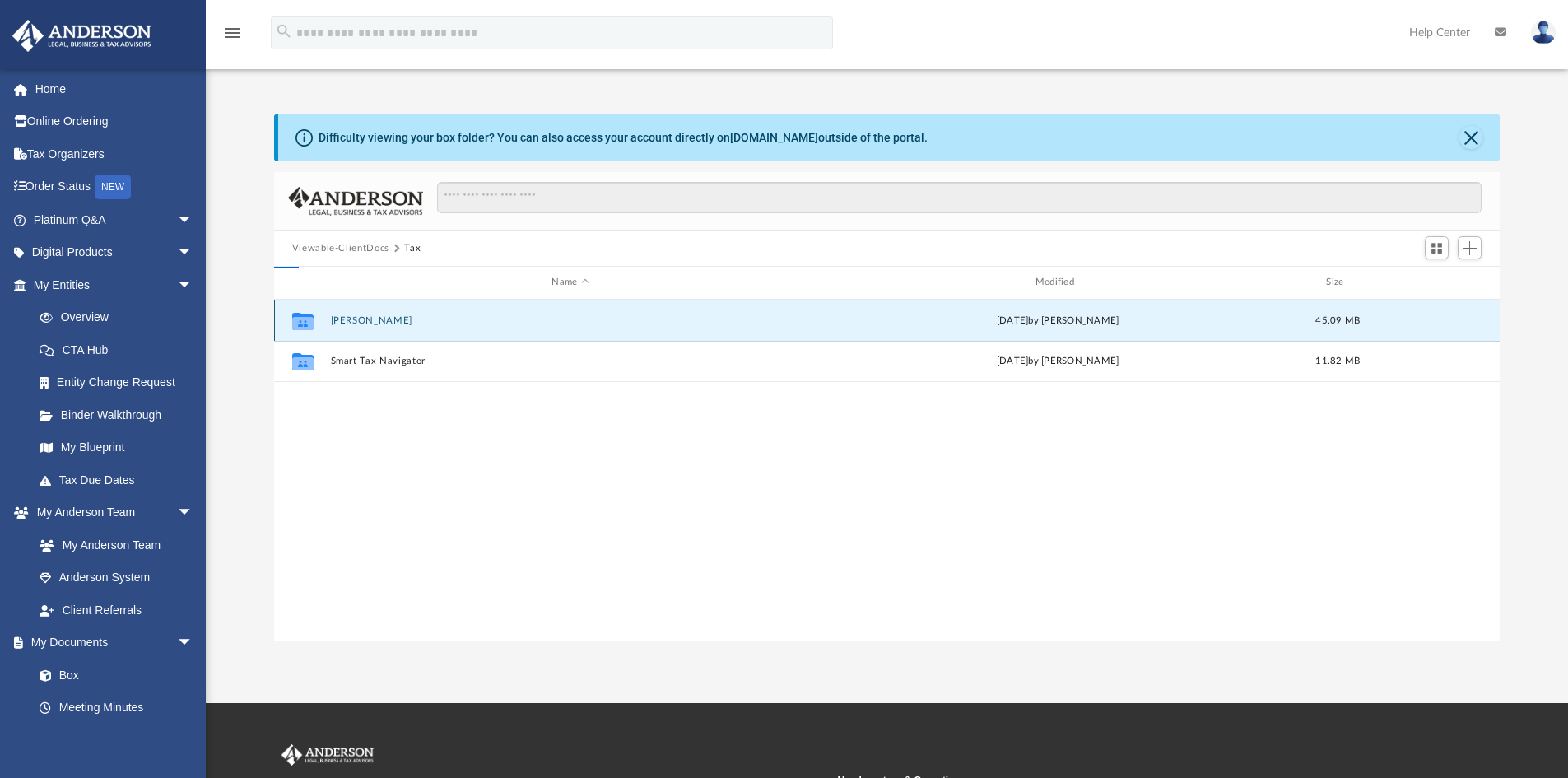
click at [377, 322] on button "[PERSON_NAME]" at bounding box center [570, 321] width 480 height 11
click at [377, 322] on button "2024" at bounding box center [570, 320] width 480 height 11
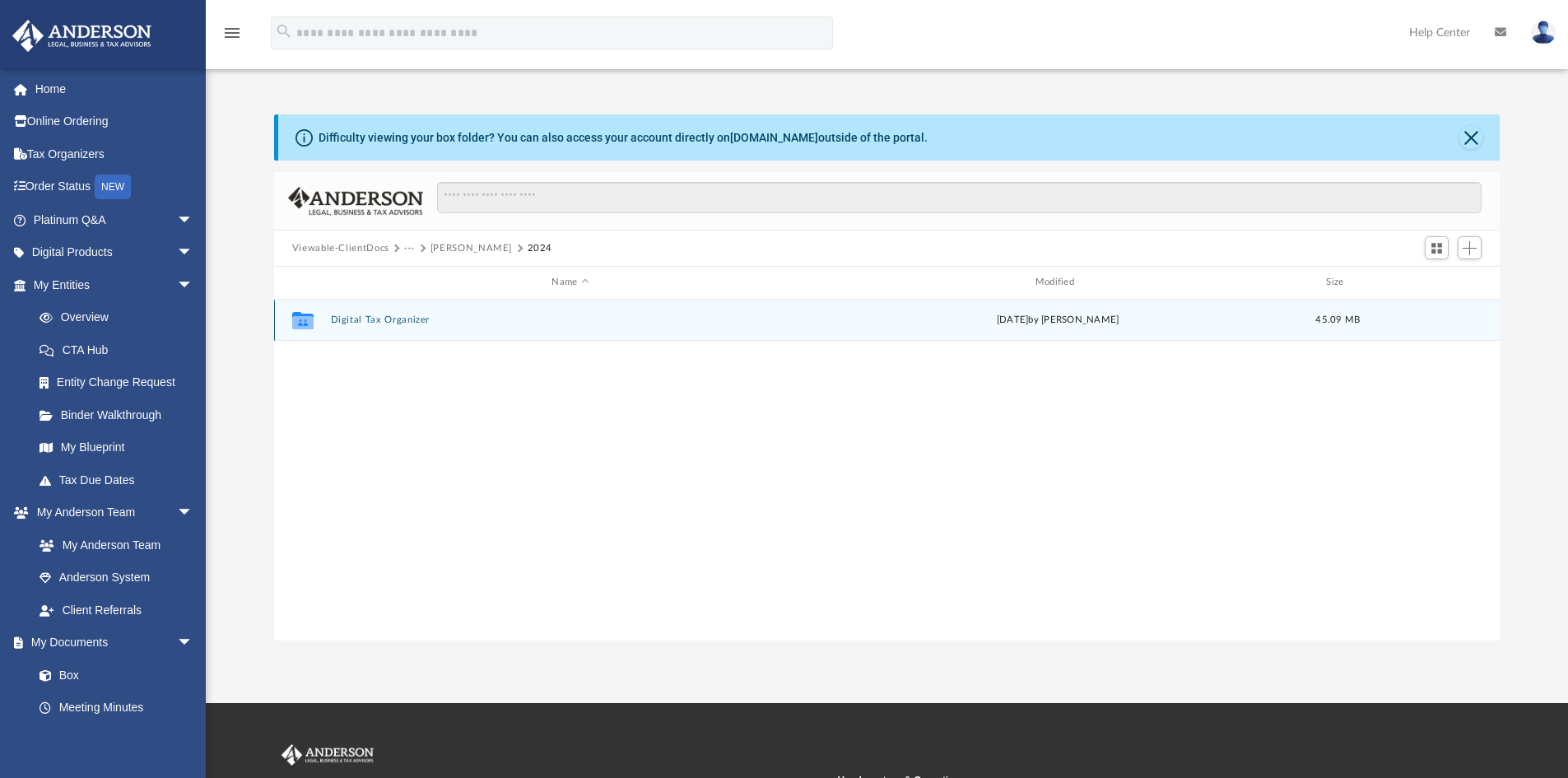
click at [377, 322] on button "Digital Tax Organizer" at bounding box center [570, 320] width 480 height 11
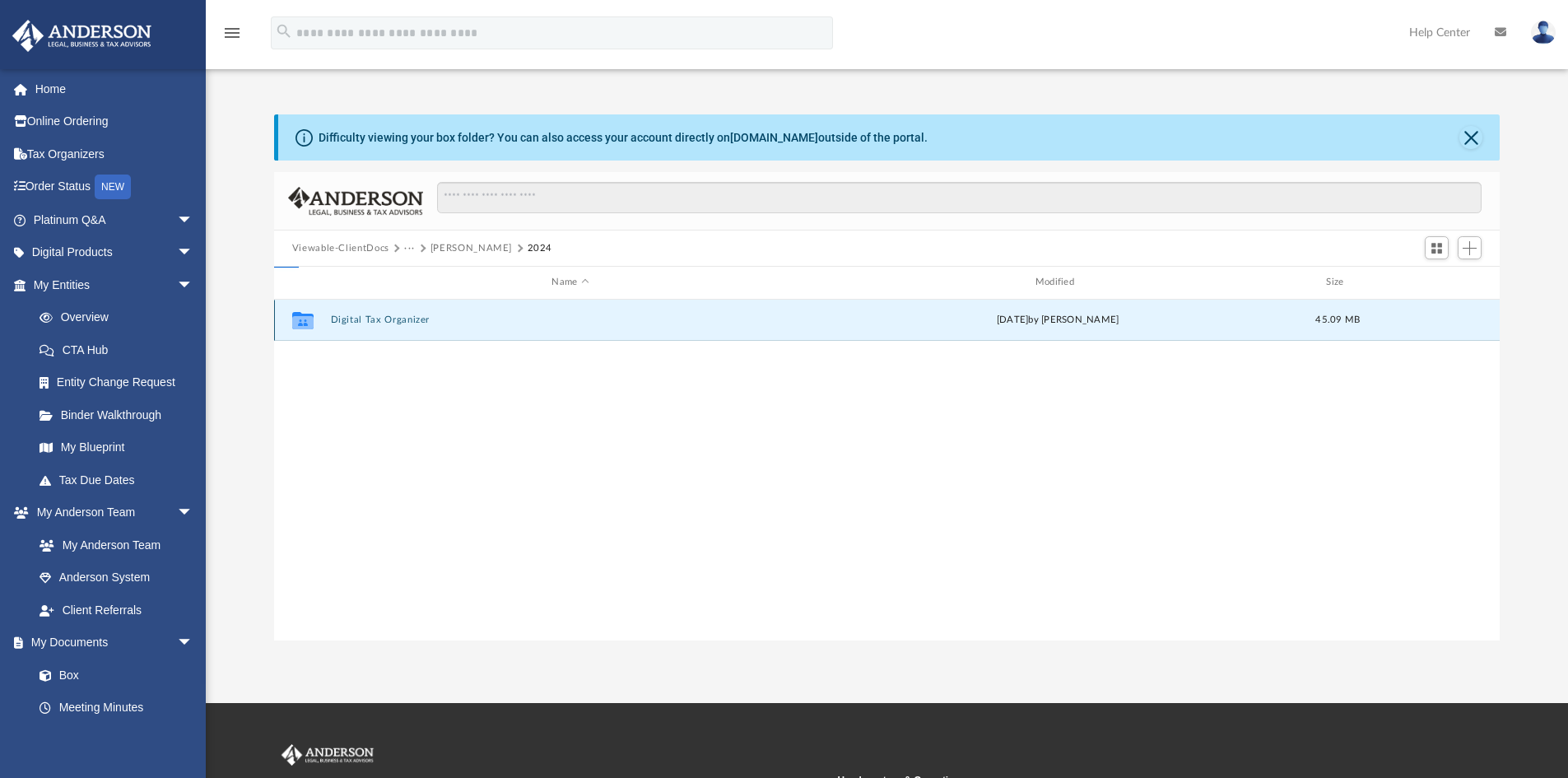
click at [377, 322] on button "Digital Tax Organizer" at bounding box center [570, 320] width 480 height 11
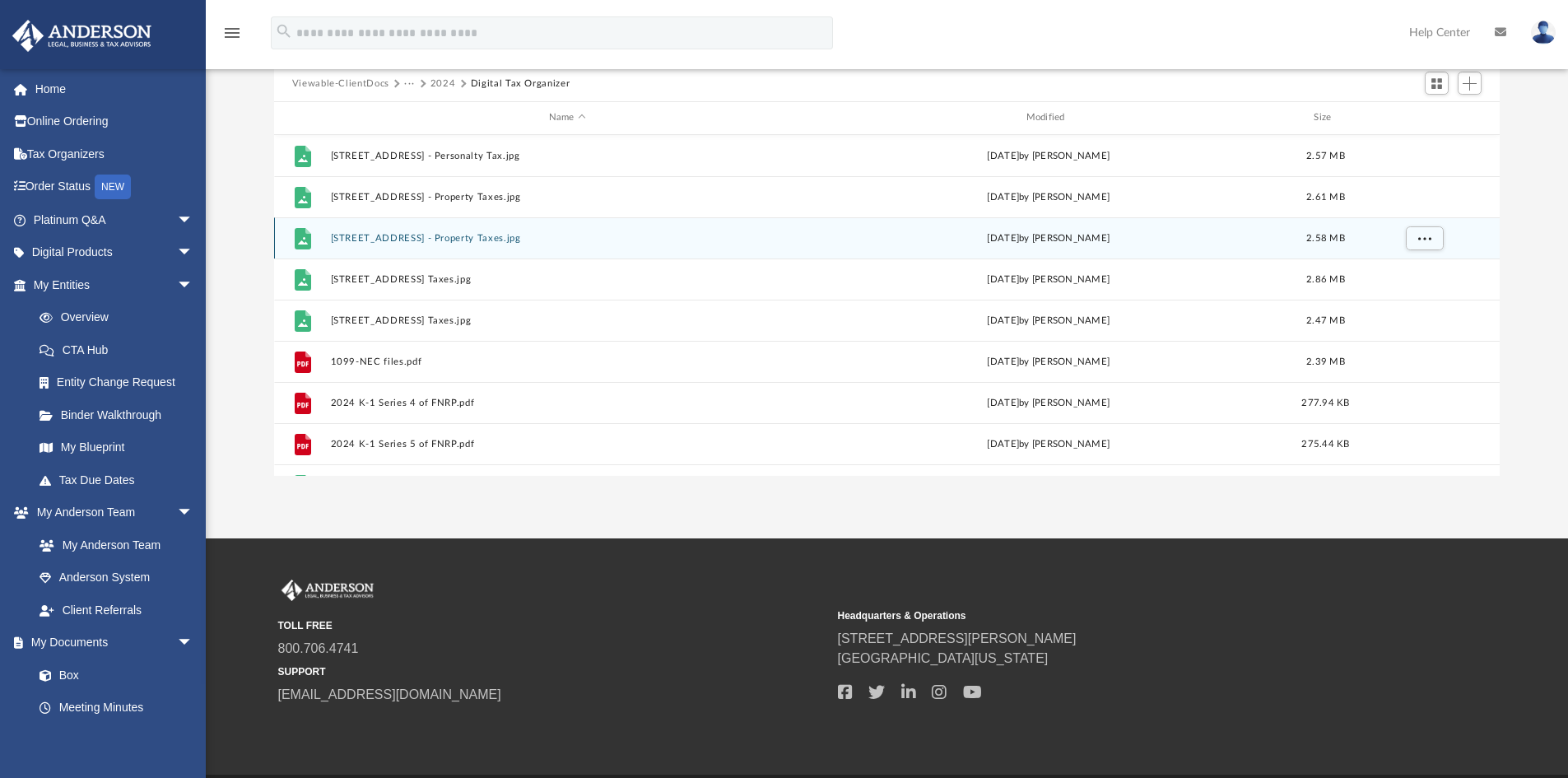
scroll to position [0, 0]
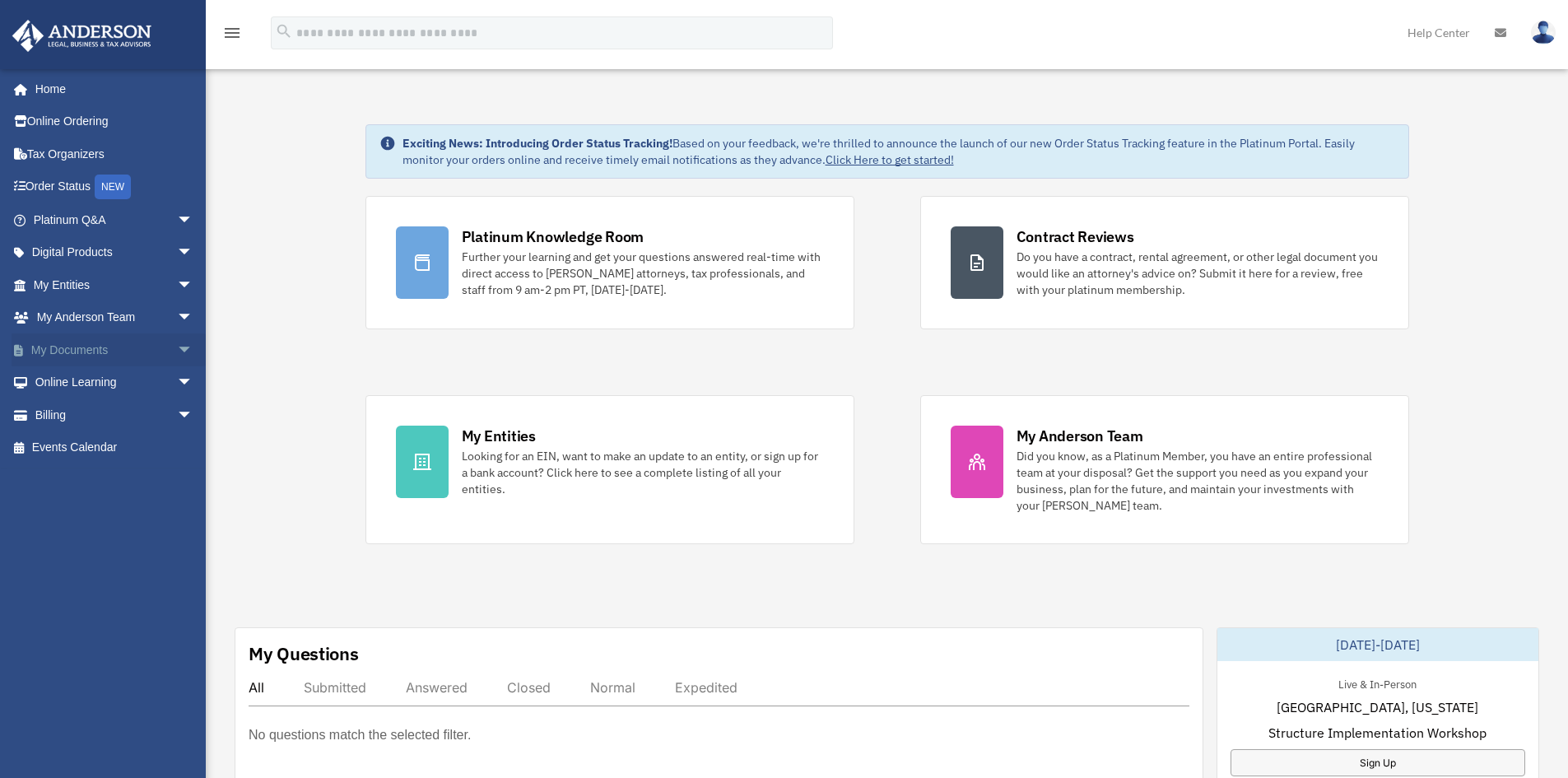
click at [76, 345] on link "My Documents arrow_drop_down" at bounding box center [115, 350] width 207 height 33
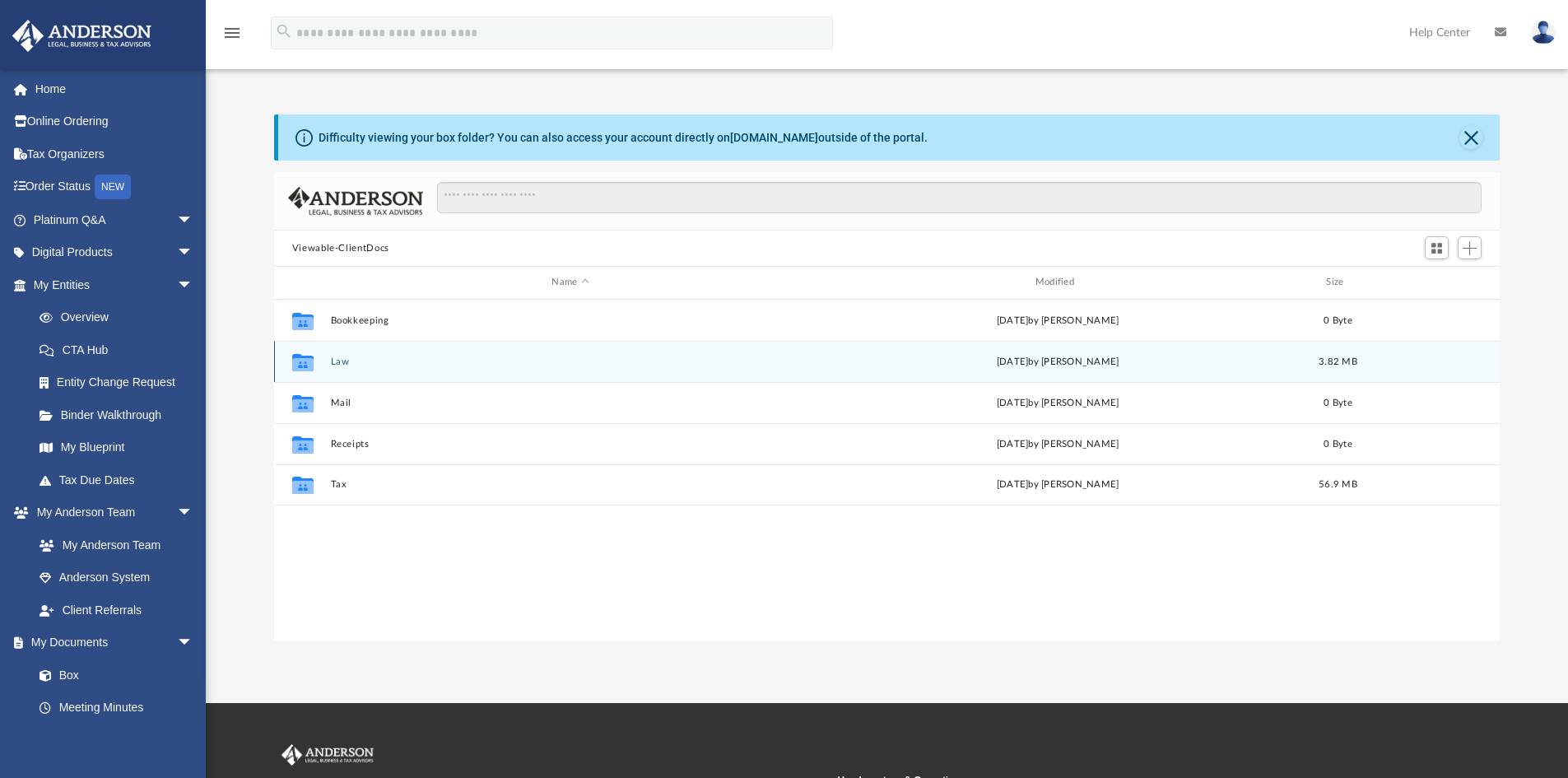
scroll to position [362, 1214]
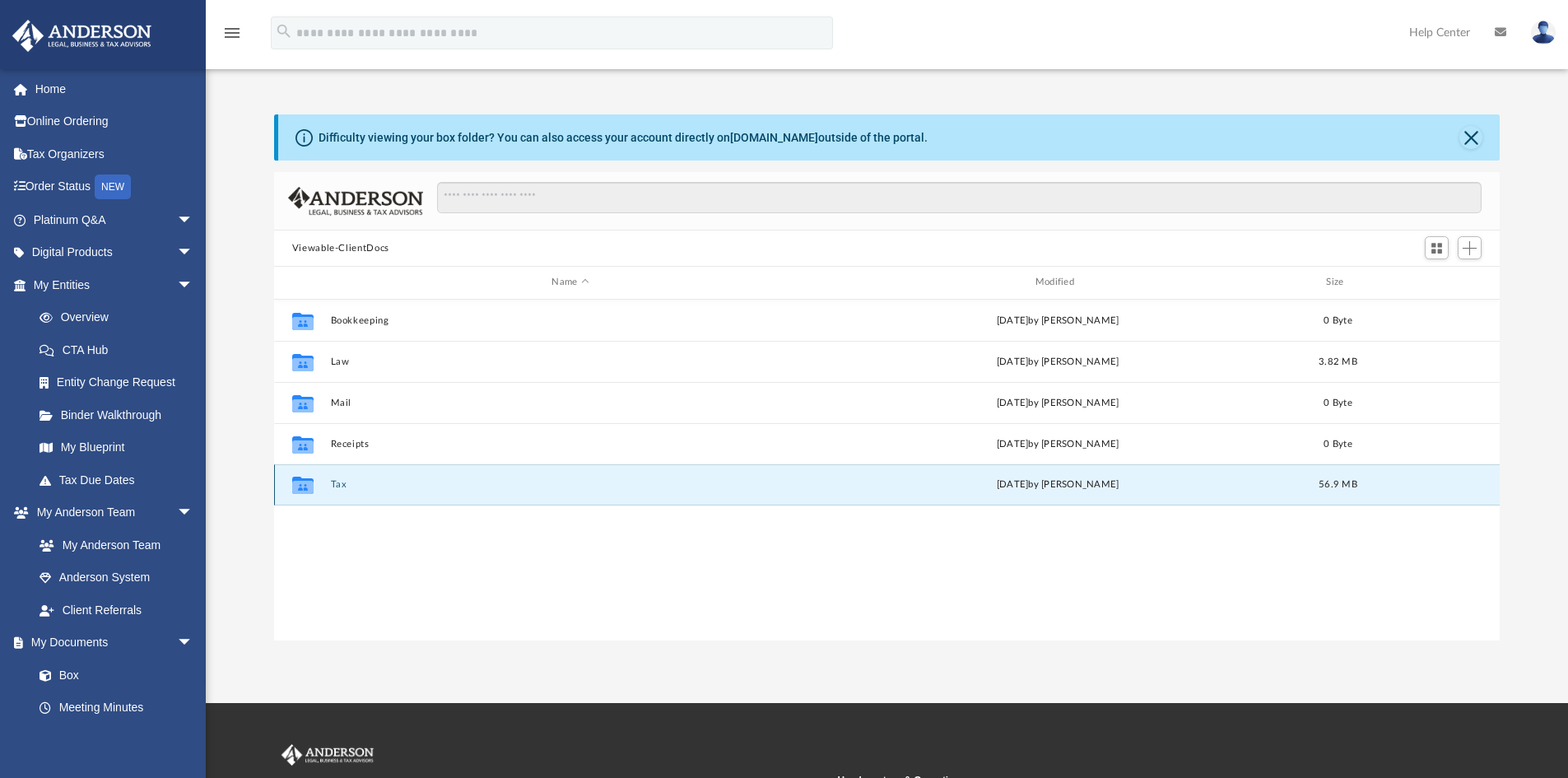
click at [339, 486] on button "Tax" at bounding box center [570, 485] width 480 height 11
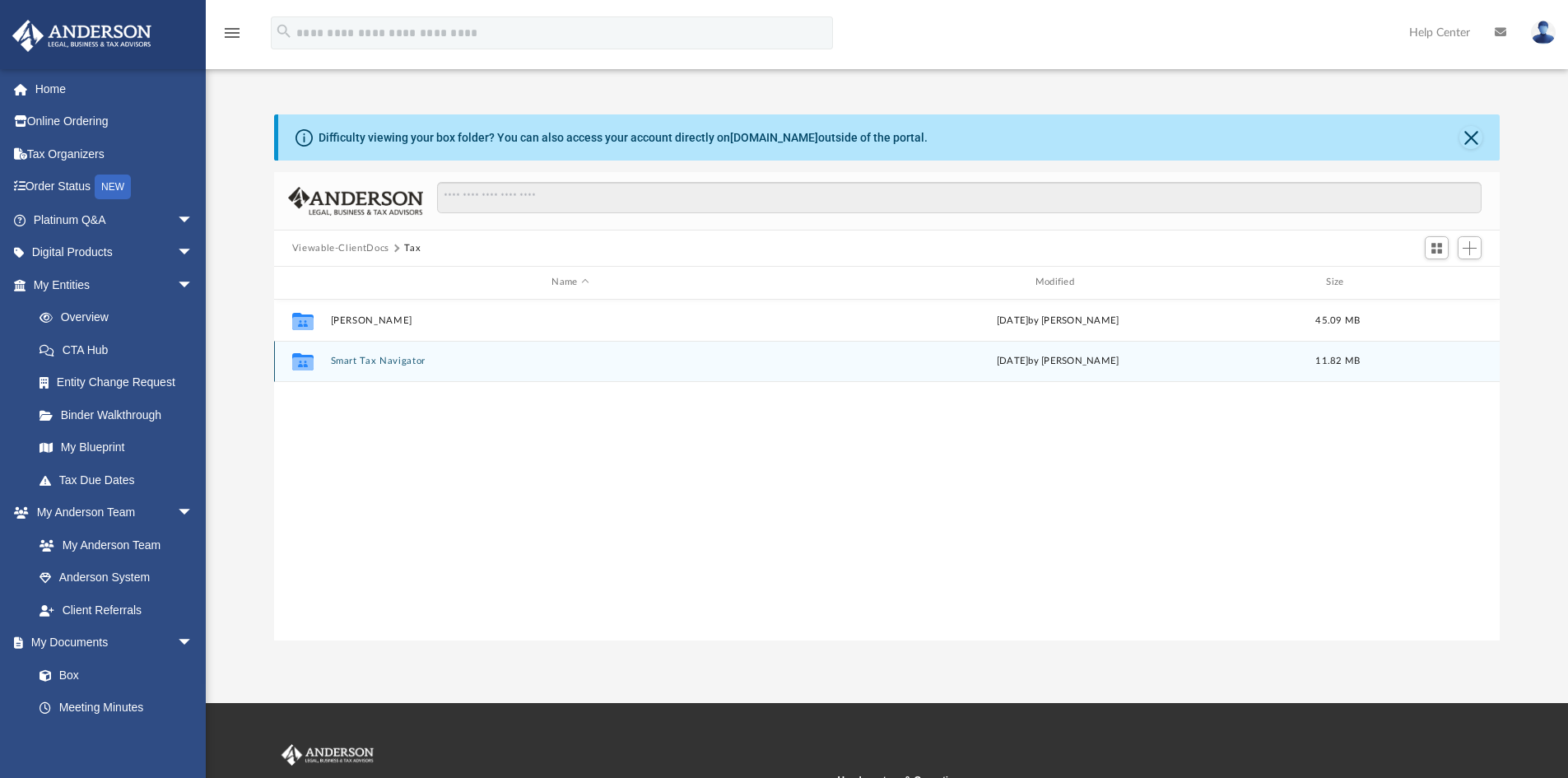
click at [353, 361] on button "Smart Tax Navigator" at bounding box center [570, 361] width 480 height 11
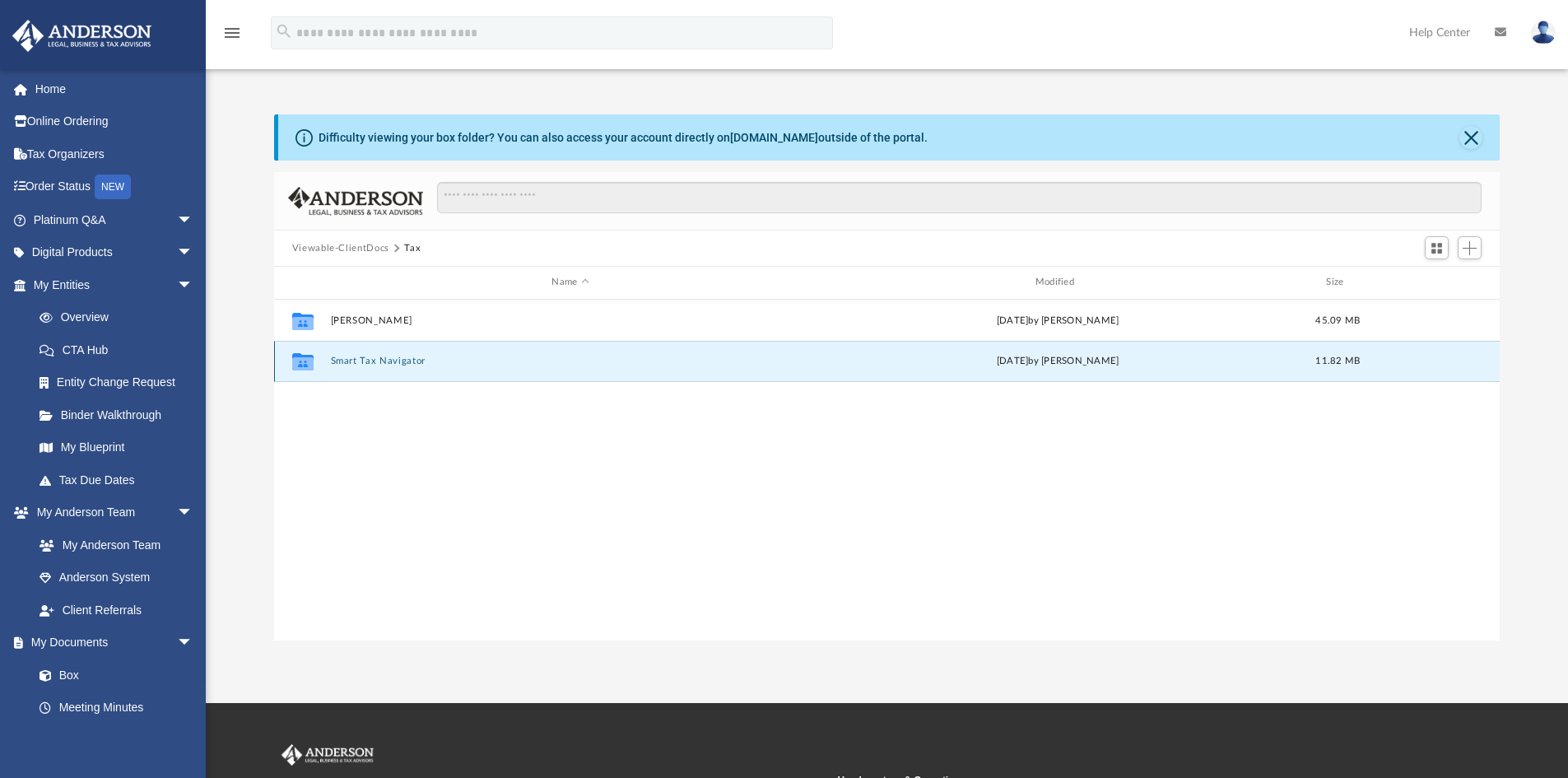
click at [353, 361] on button "Smart Tax Navigator" at bounding box center [570, 361] width 480 height 11
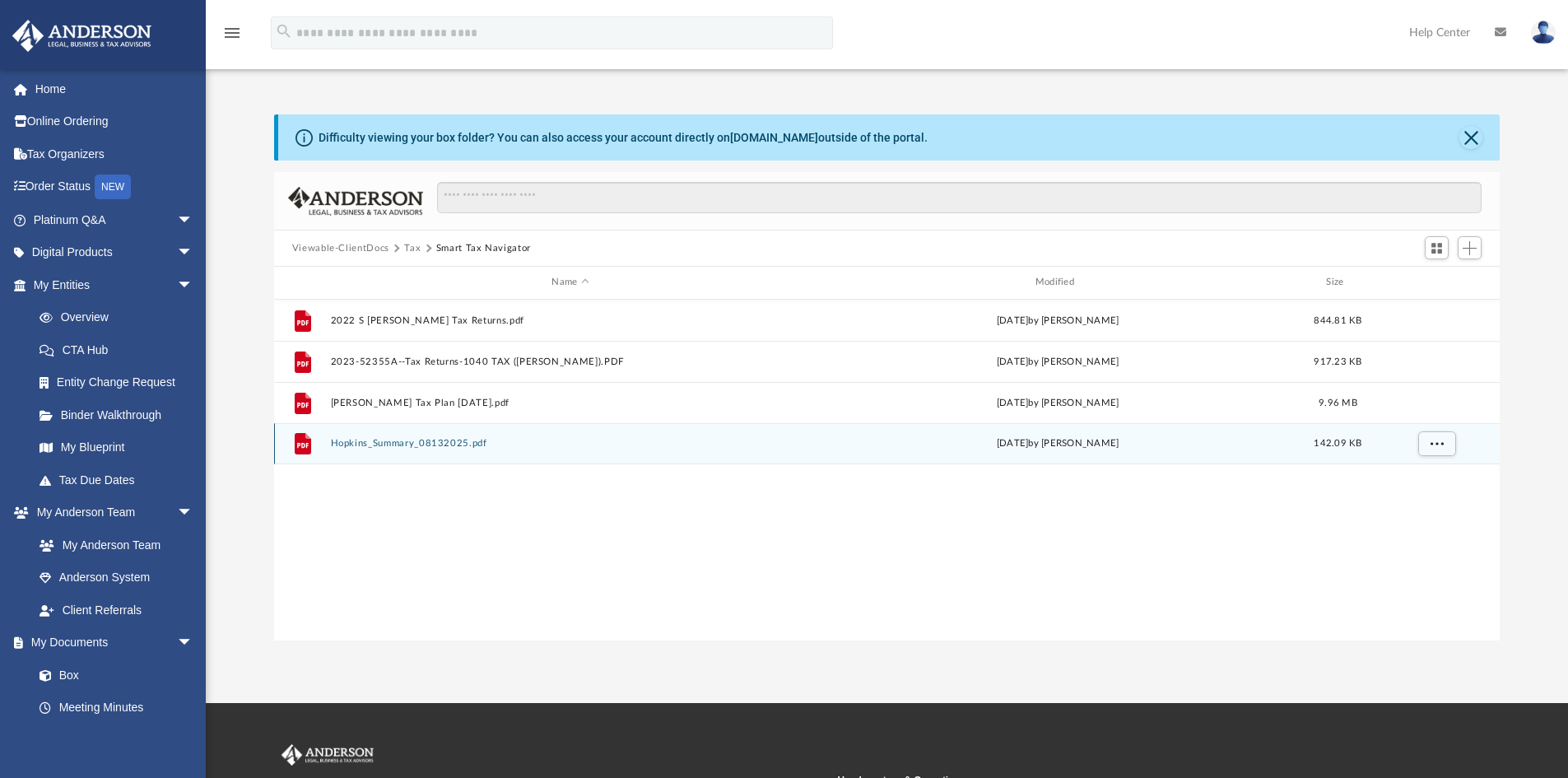
click at [390, 445] on button "Hopkins_Summary_08132025.pdf" at bounding box center [570, 443] width 480 height 11
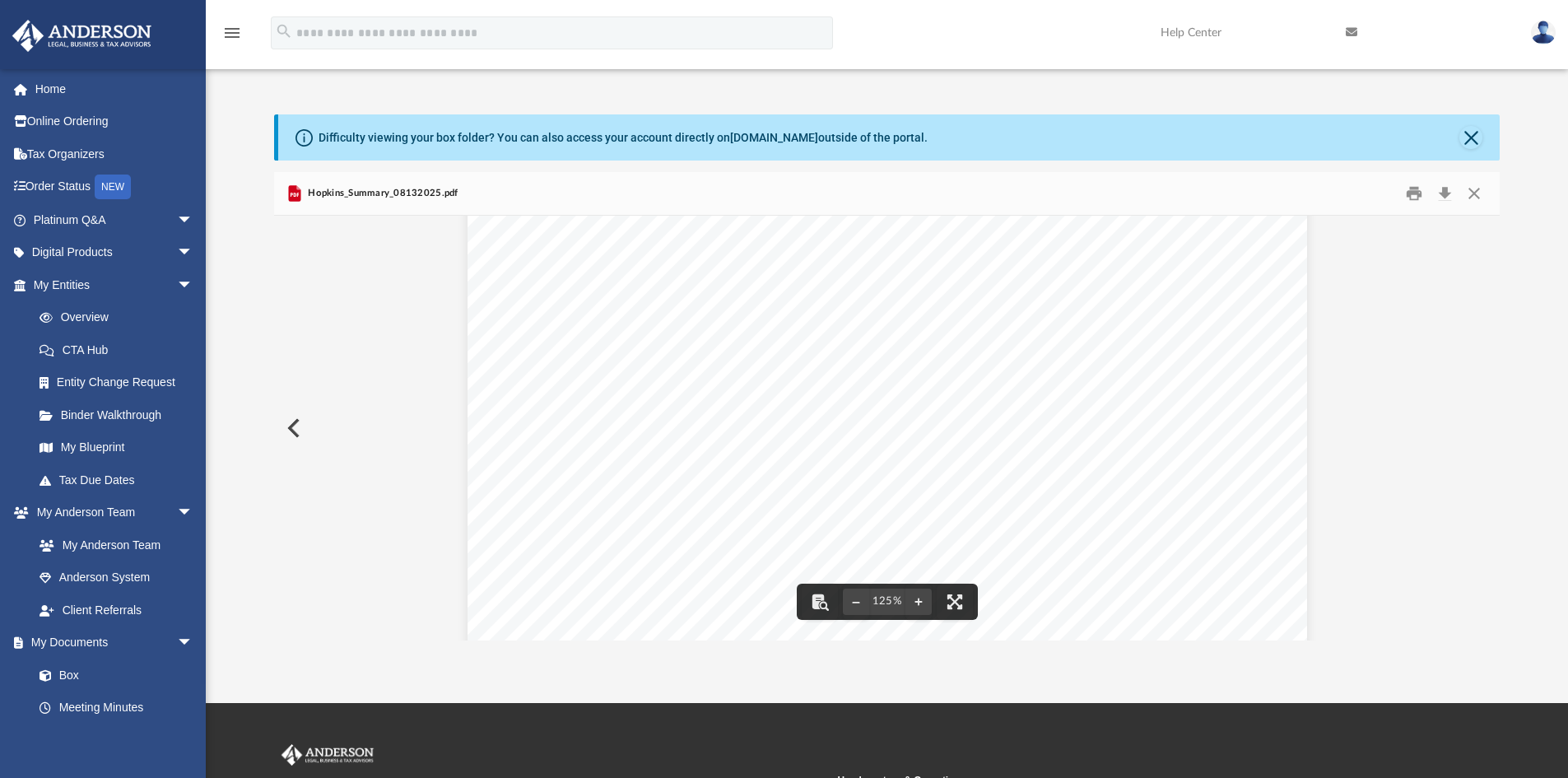
scroll to position [0, 0]
click at [1476, 194] on button "Close" at bounding box center [1474, 194] width 30 height 25
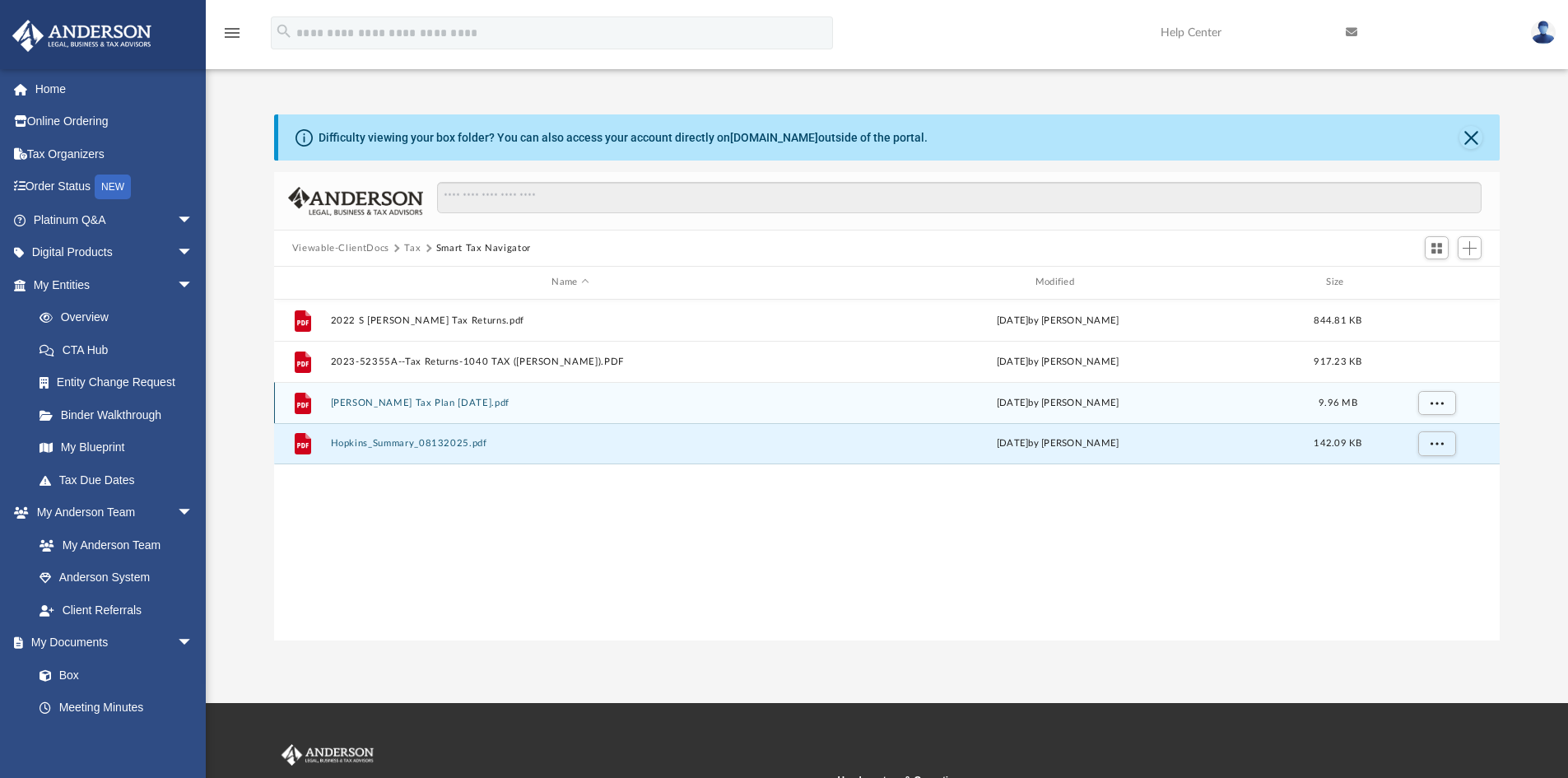
click at [463, 404] on button "[PERSON_NAME] Tax Plan [DATE].pdf" at bounding box center [570, 403] width 480 height 11
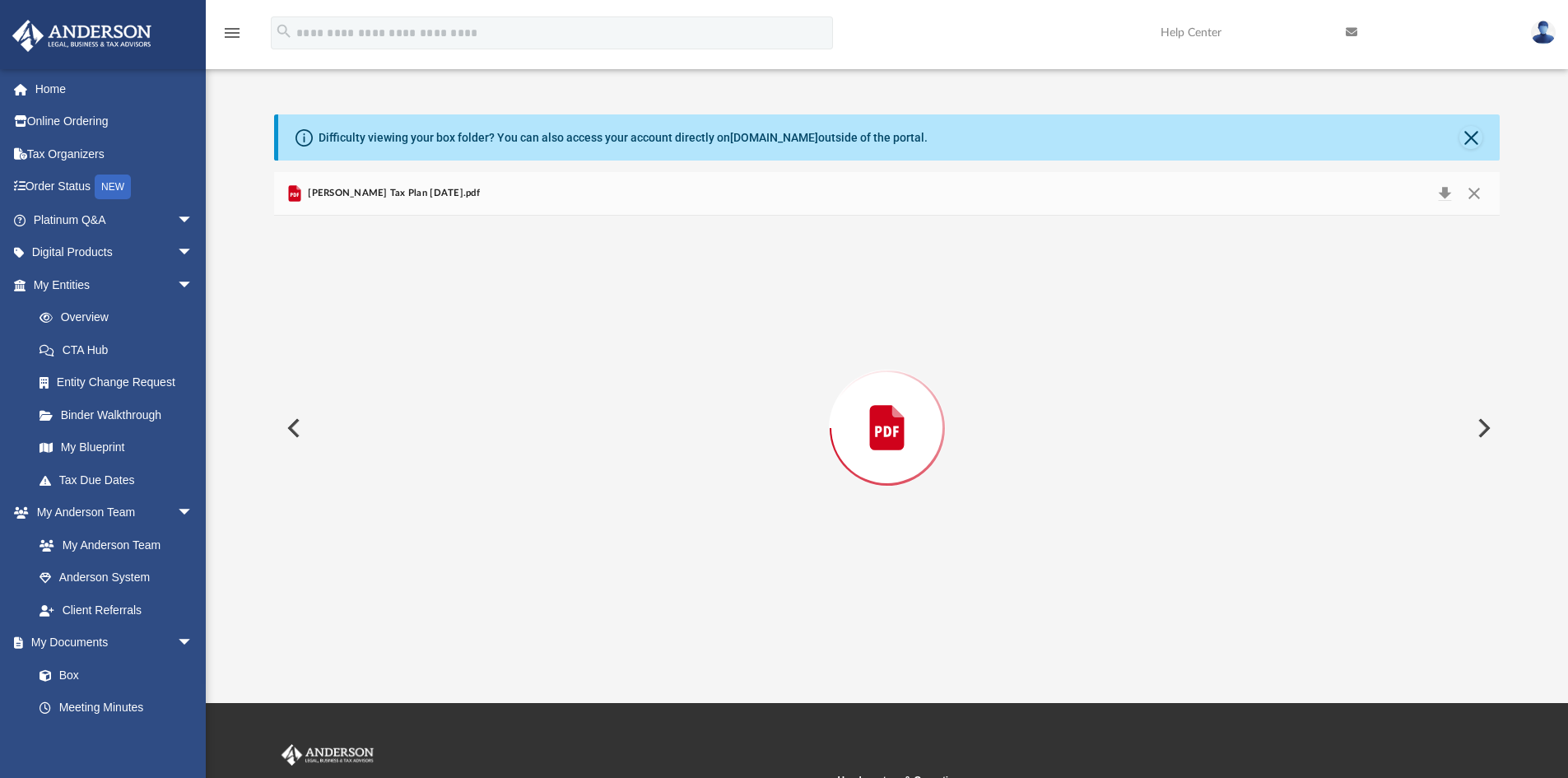
scroll to position [5344, 0]
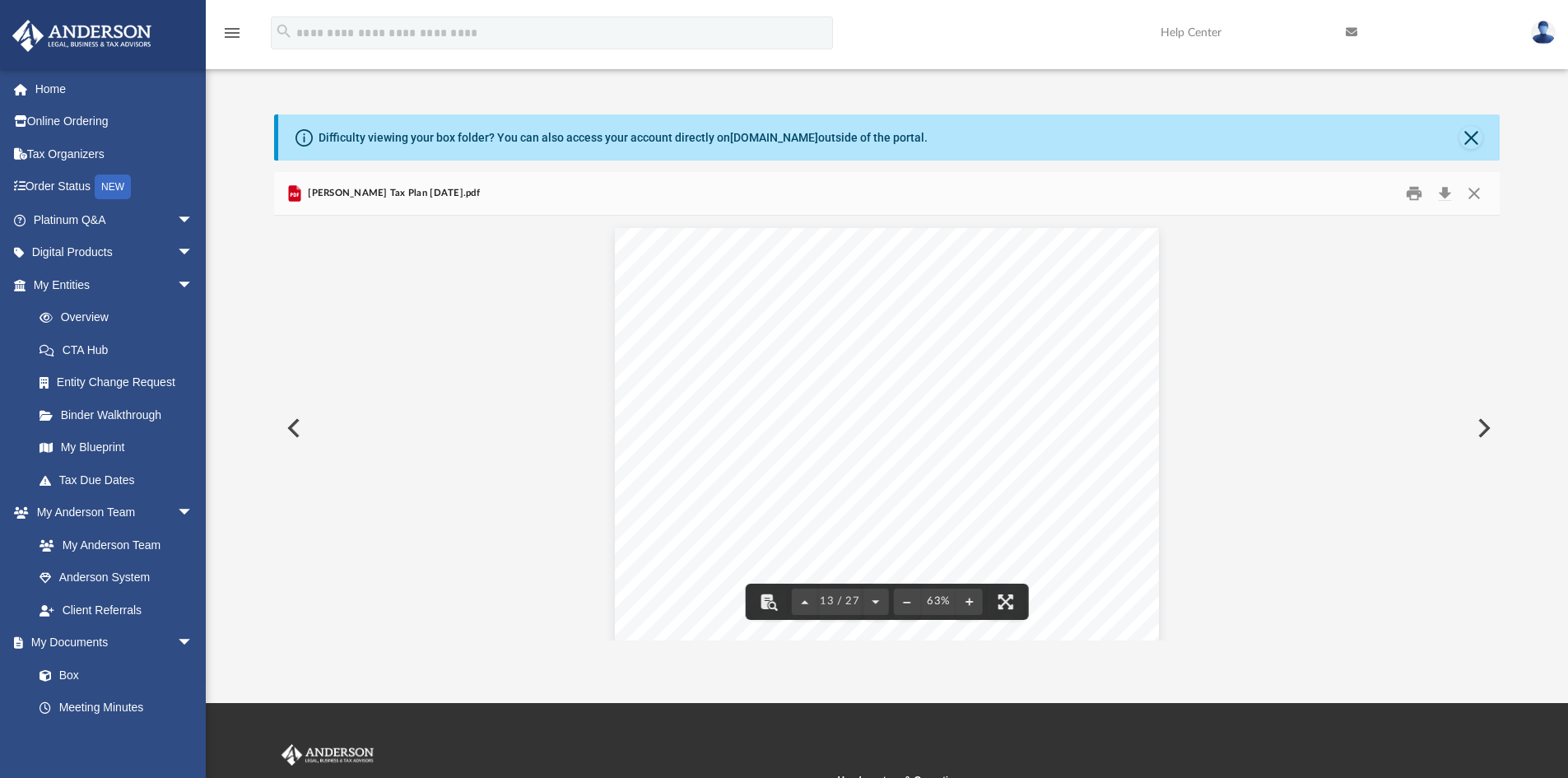
click at [689, 409] on div "Page 13" at bounding box center [887, 438] width 544 height 420
click at [1476, 423] on button "Preview" at bounding box center [1483, 427] width 36 height 46
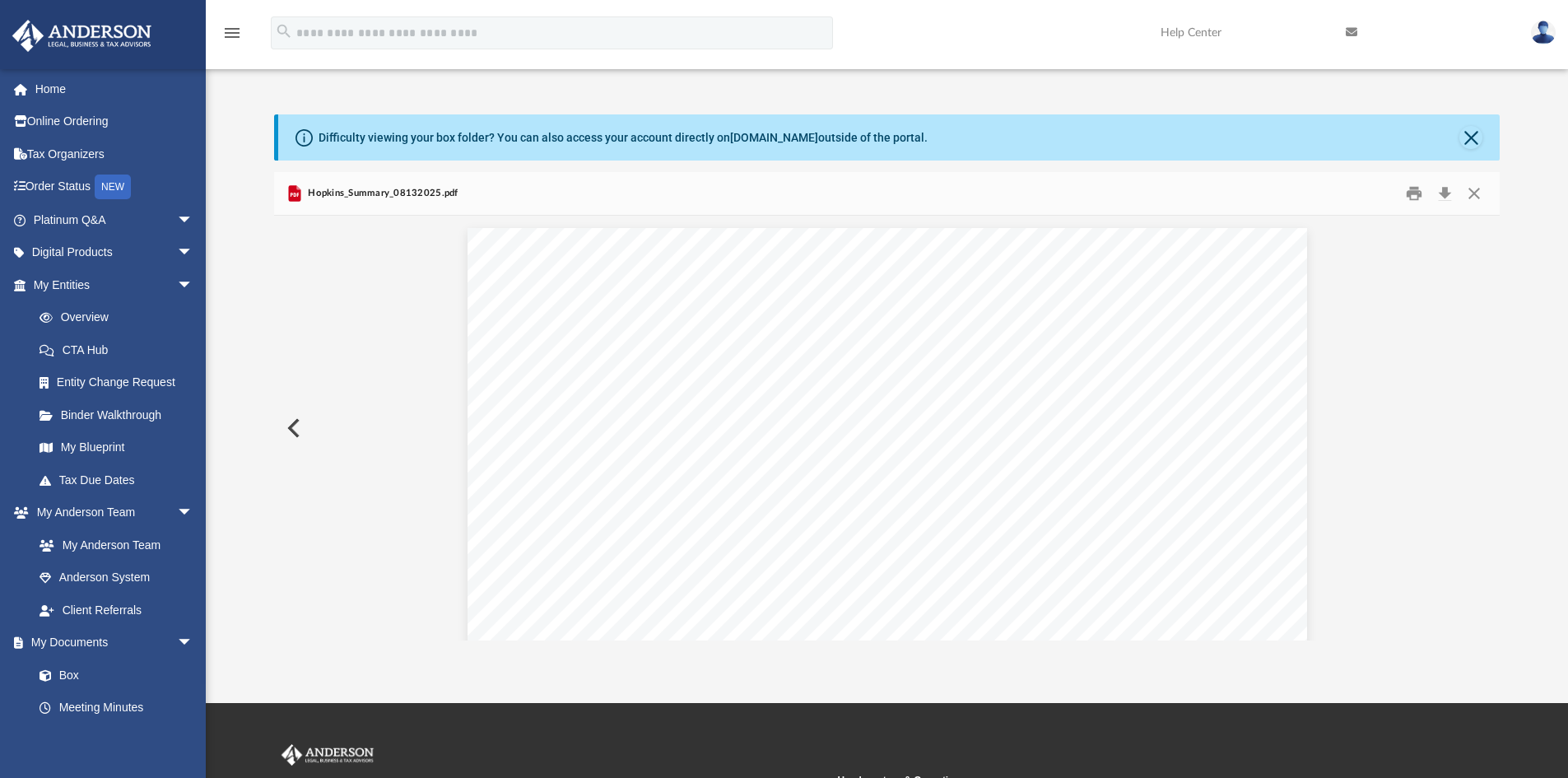
click at [1476, 423] on div "[PERSON_NAME] and the client discussed tax strategies, including the potential …" at bounding box center [888, 771] width 1227 height 1111
click at [293, 427] on button "Preview" at bounding box center [293, 427] width 36 height 46
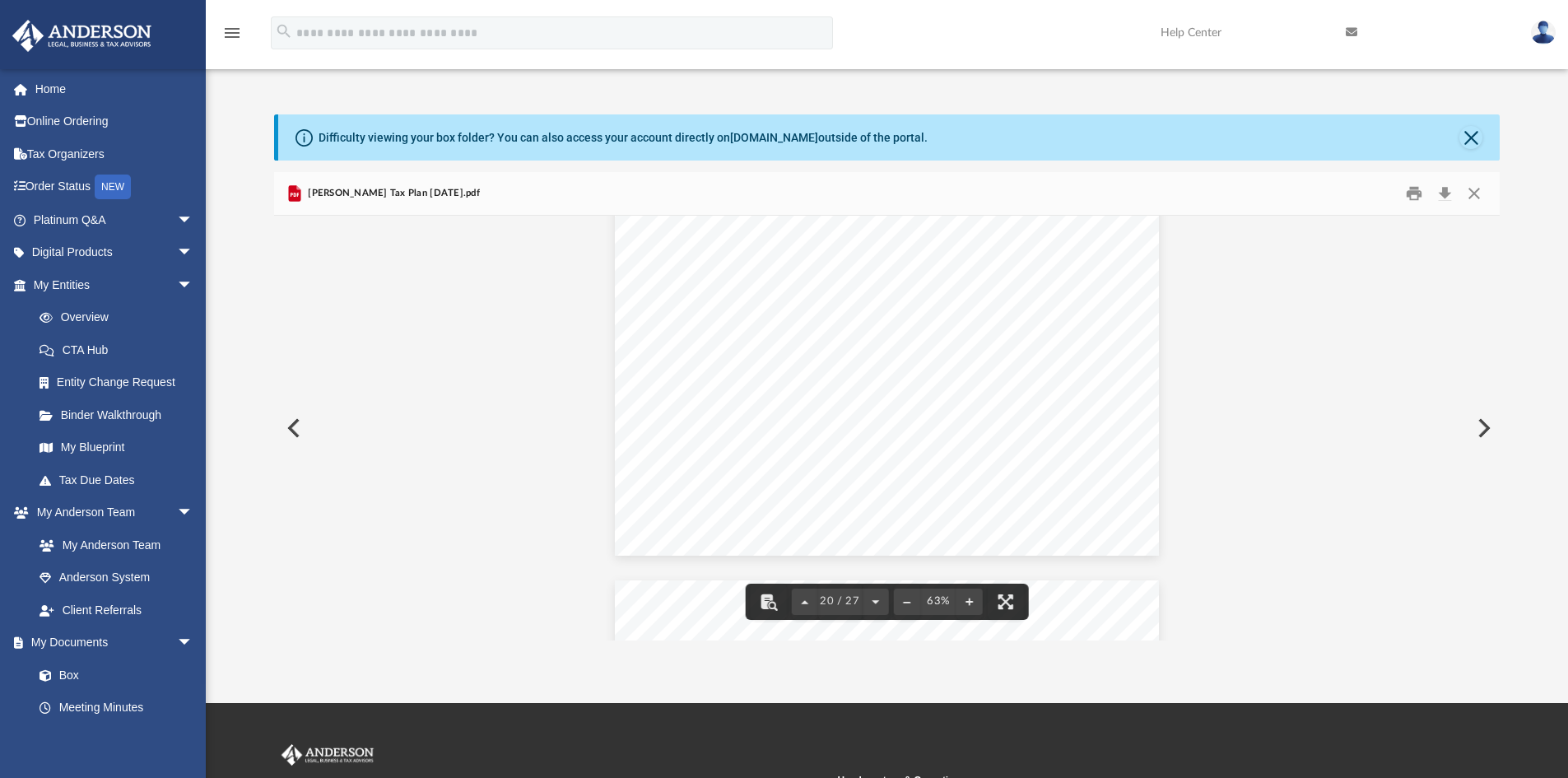
scroll to position [7977, 0]
click at [1475, 193] on button "Close" at bounding box center [1474, 194] width 30 height 25
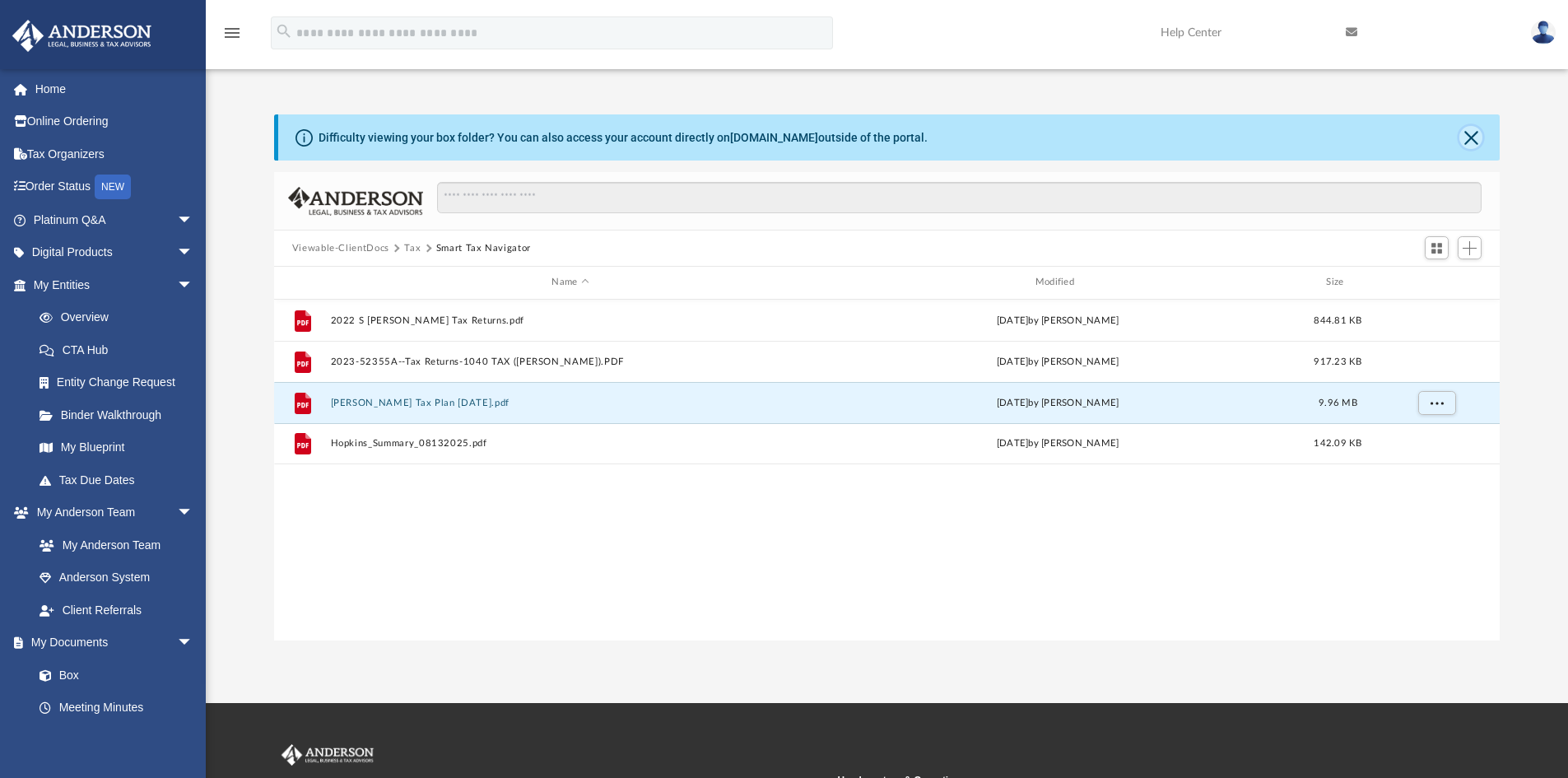
click at [1471, 135] on button "Close" at bounding box center [1470, 137] width 23 height 23
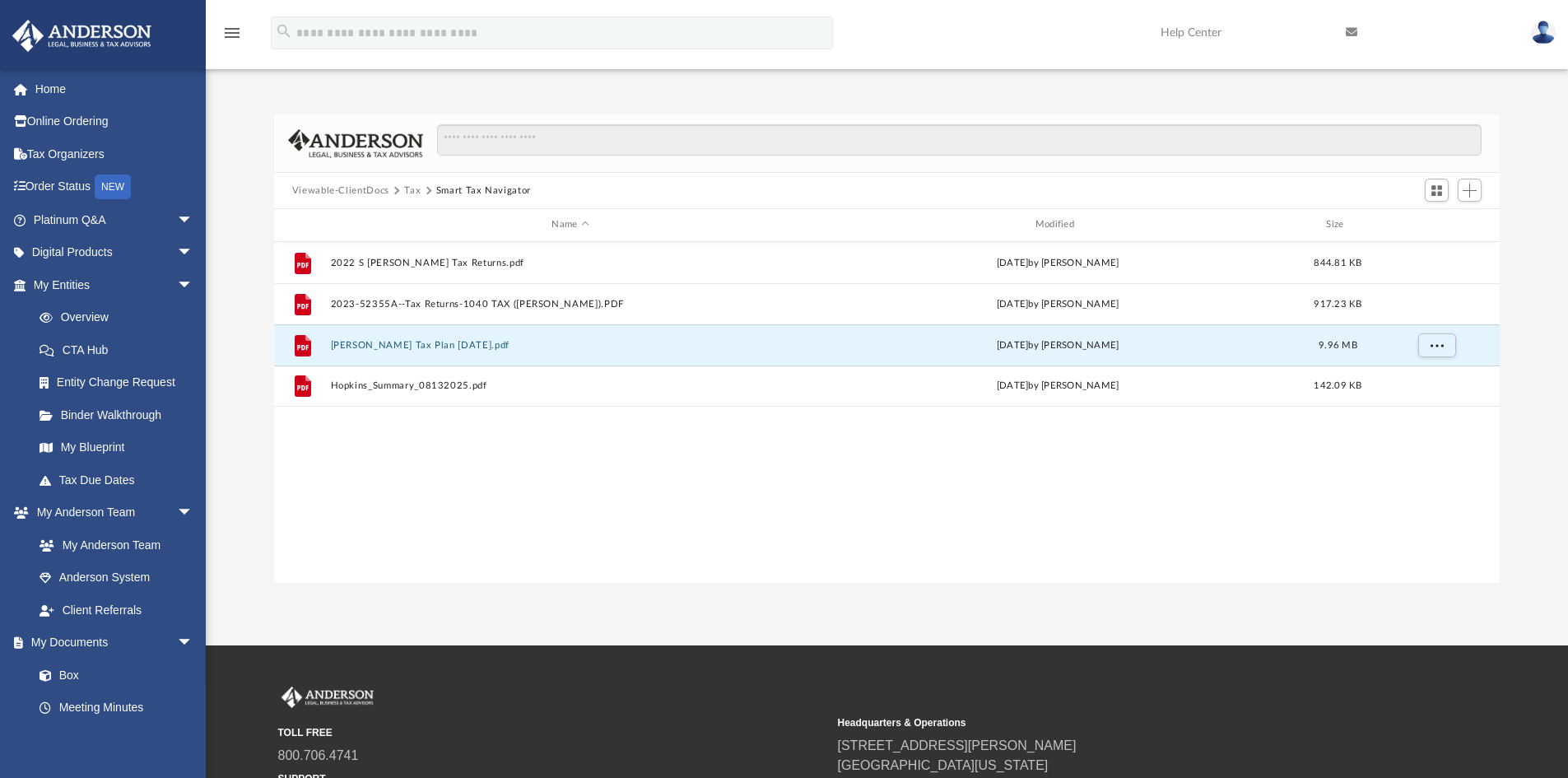
click at [408, 191] on button "Tax" at bounding box center [412, 191] width 16 height 14
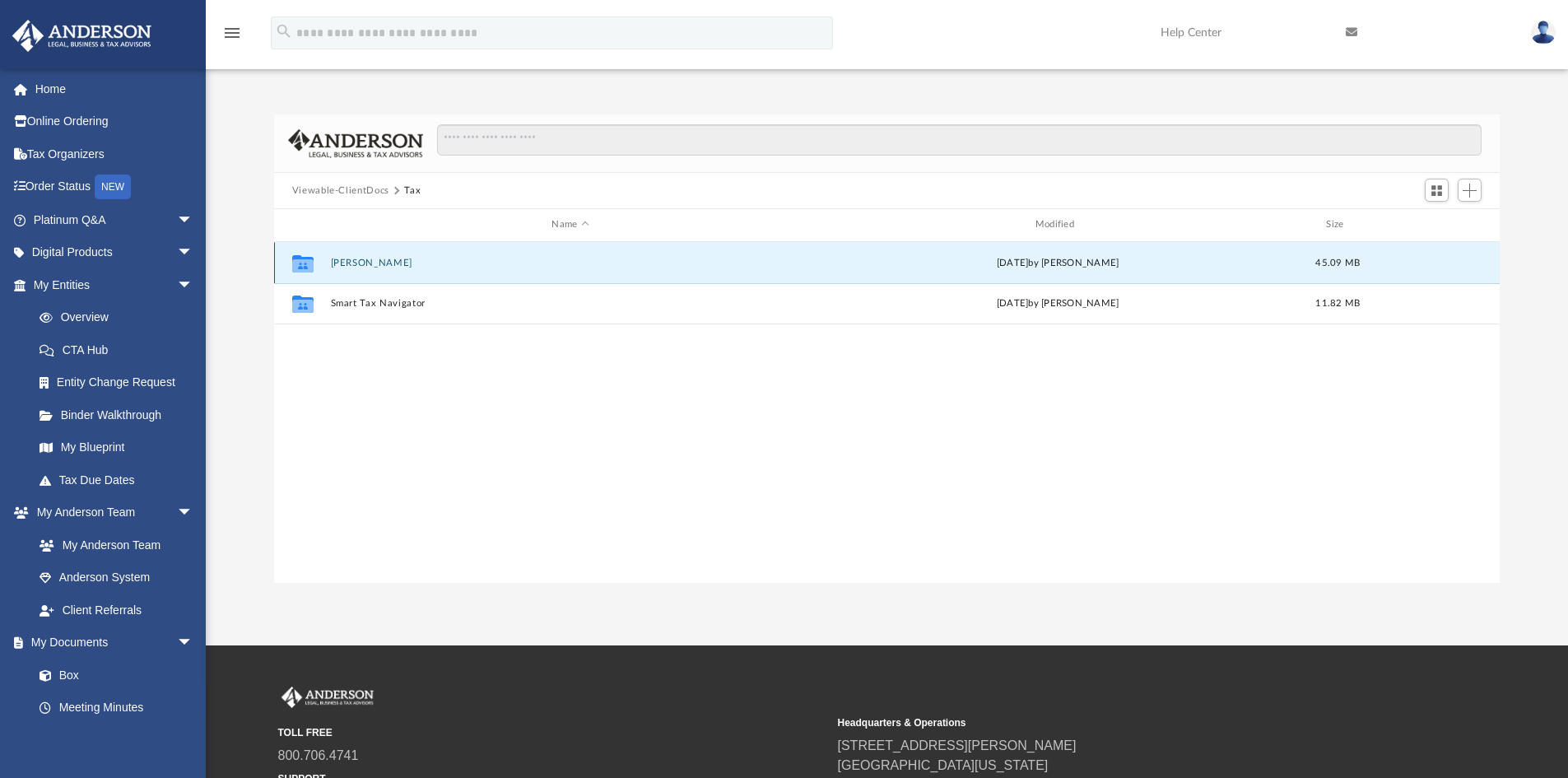
click at [345, 257] on button "[PERSON_NAME]" at bounding box center [570, 263] width 480 height 11
